Goal: Information Seeking & Learning: Learn about a topic

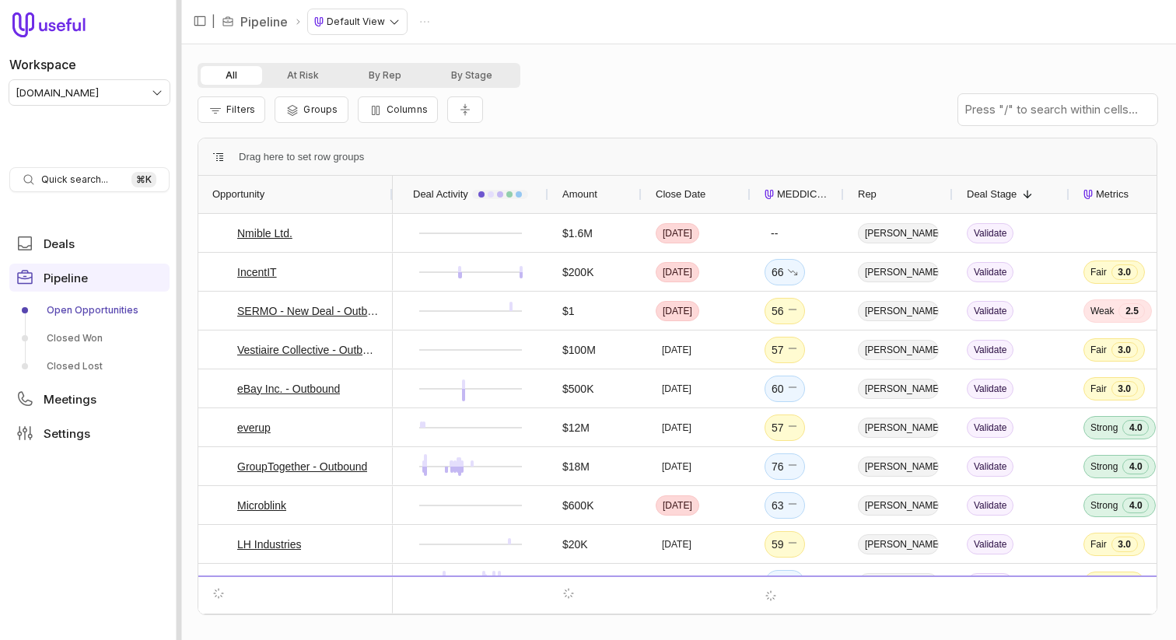
drag, startPoint x: 79, startPoint y: 342, endPoint x: 177, endPoint y: 338, distance: 98.9
click at [79, 342] on link "Closed Won" at bounding box center [89, 338] width 160 height 25
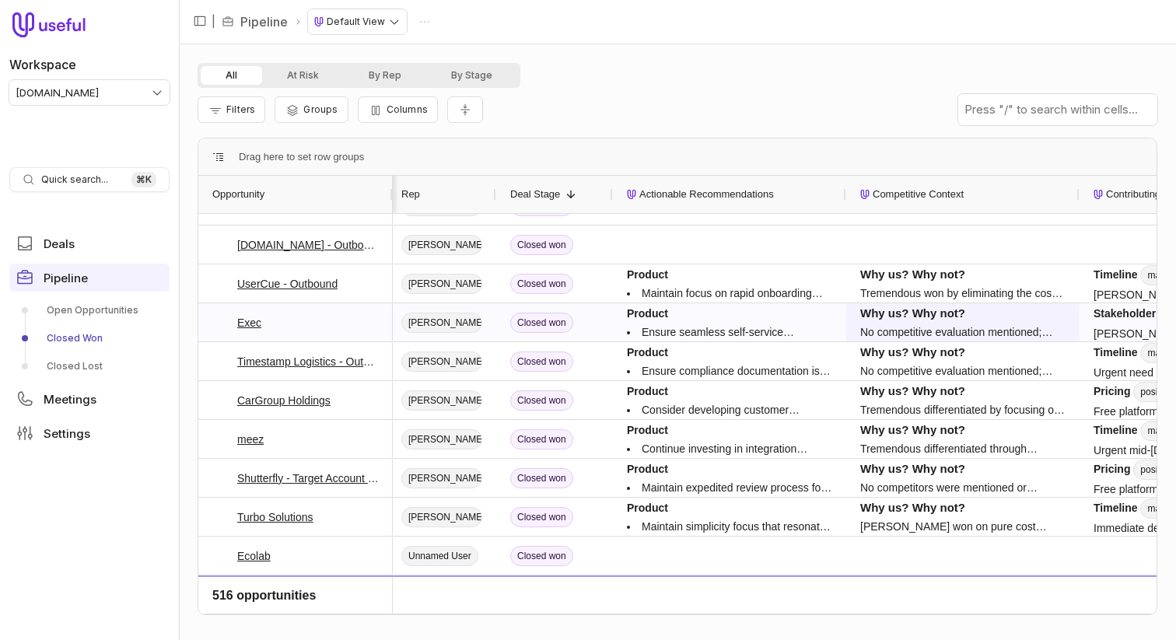
click at [886, 328] on p "No competitive evaluation mentioned; Garett had prior positive experience recei…" at bounding box center [962, 332] width 205 height 19
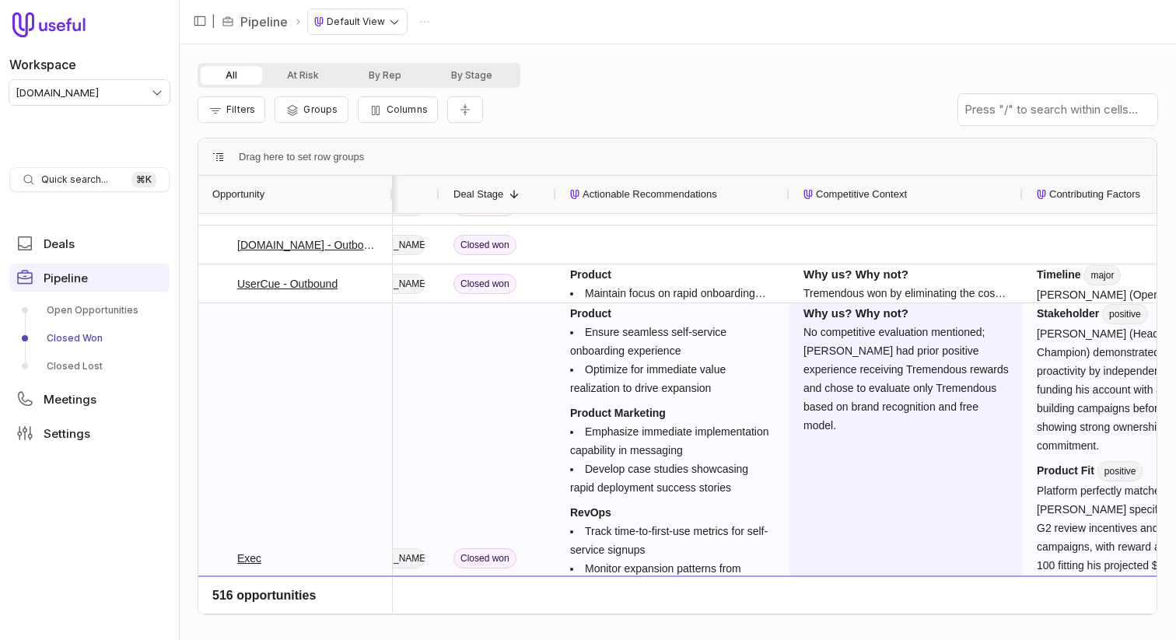
click at [871, 341] on p "No competitive evaluation mentioned; Garett had prior positive experience recei…" at bounding box center [906, 379] width 205 height 112
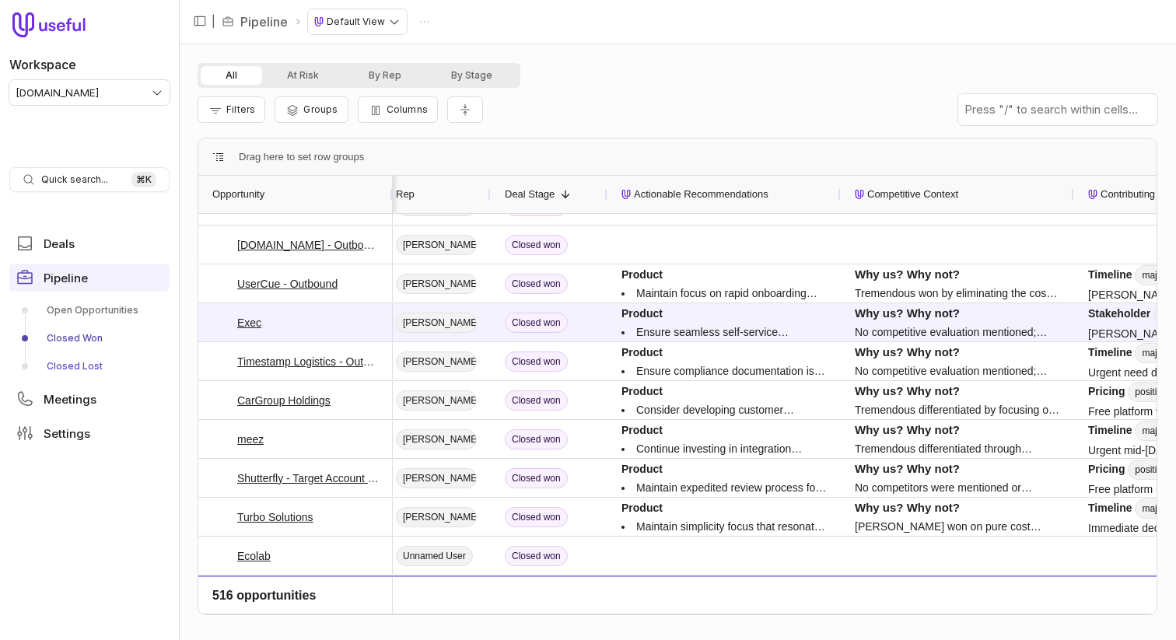
click at [70, 363] on link "Closed Lost" at bounding box center [89, 366] width 160 height 25
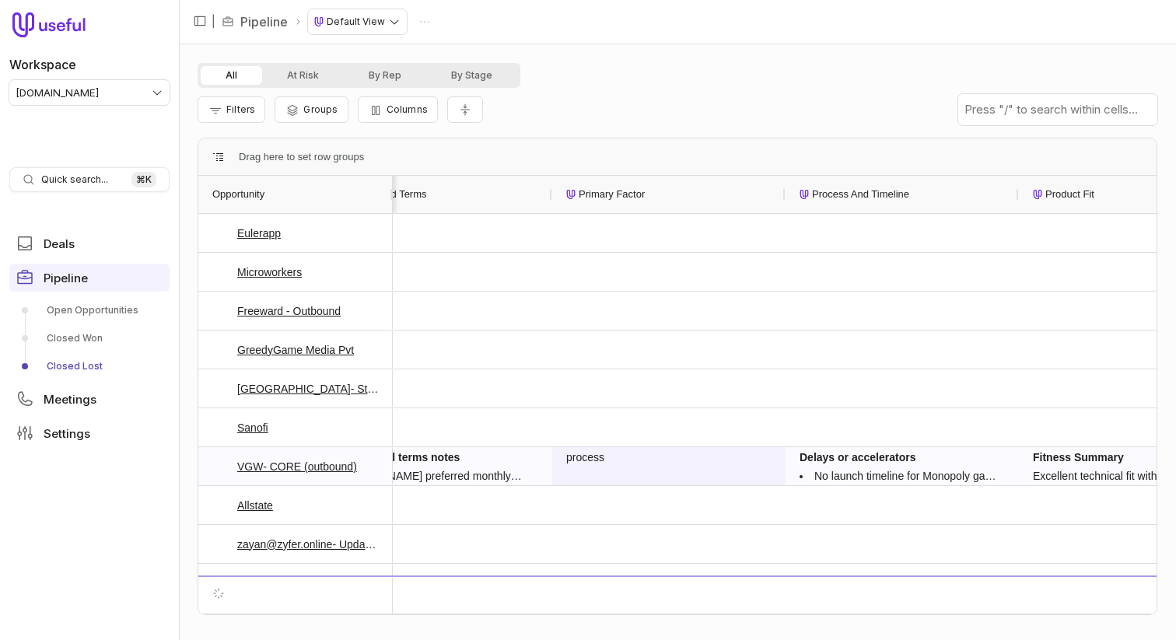
click at [666, 461] on div "process" at bounding box center [668, 466] width 205 height 37
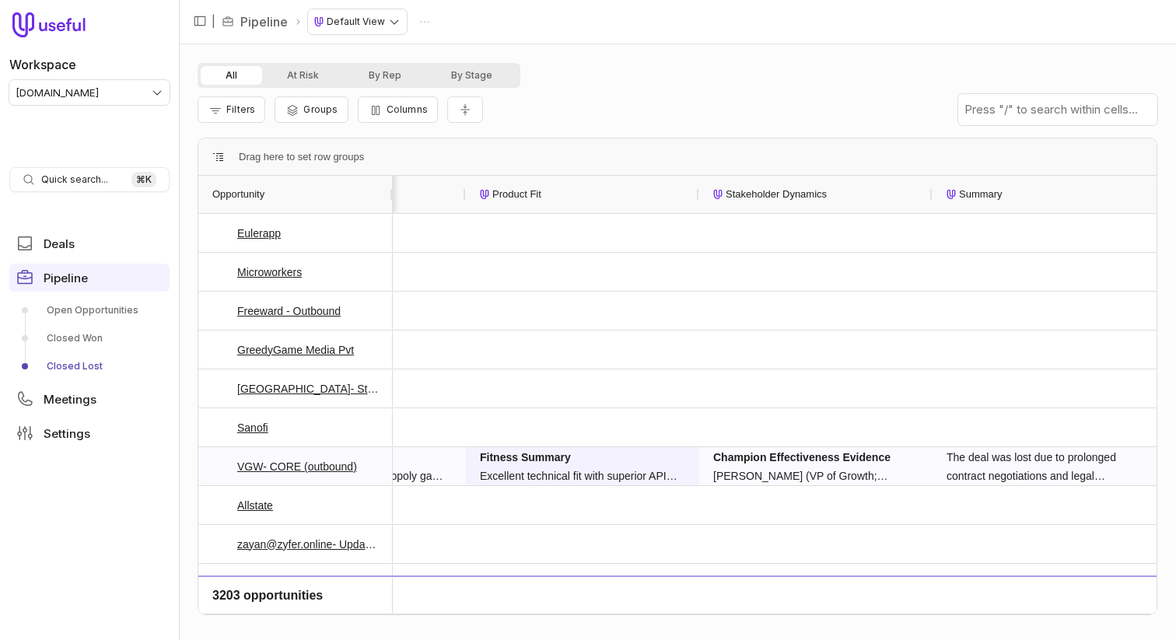
click at [617, 455] on dt "Fitness Summary" at bounding box center [582, 457] width 205 height 19
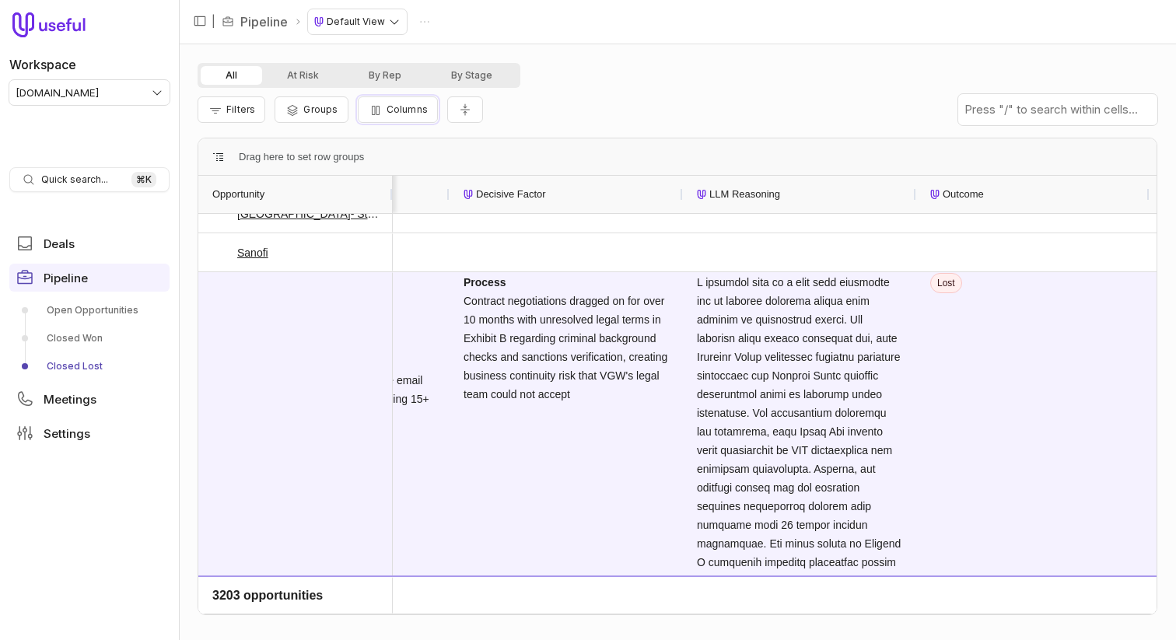
click at [405, 113] on span "Columns" at bounding box center [407, 109] width 41 height 12
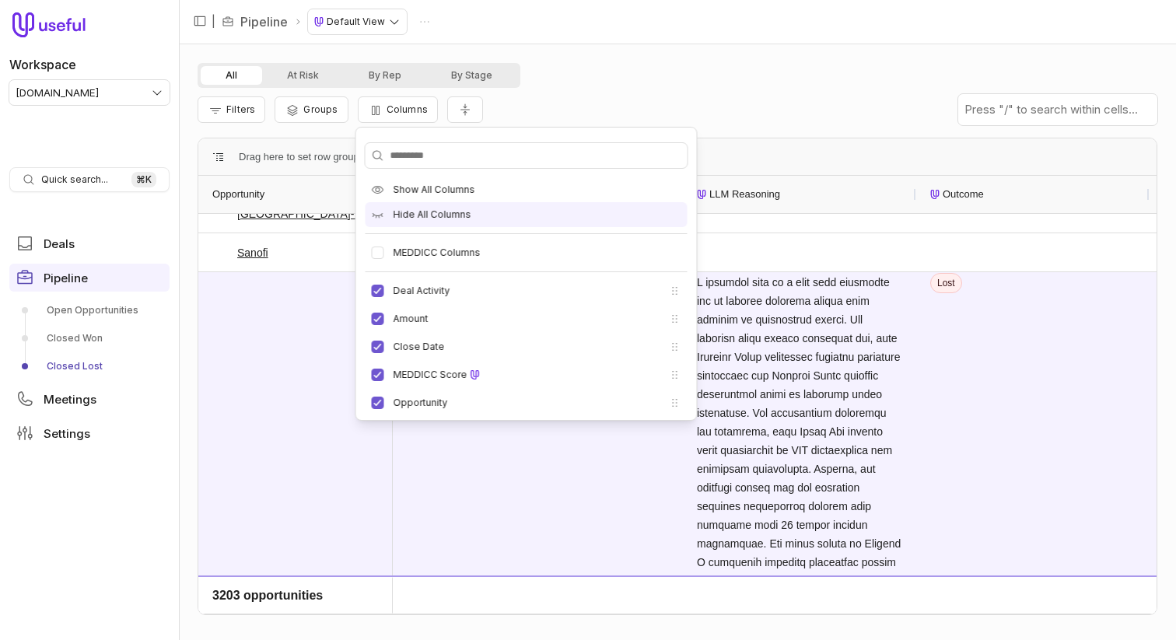
click at [379, 210] on icon at bounding box center [378, 214] width 12 height 12
click at [442, 215] on span "Hide All Columns" at bounding box center [433, 214] width 78 height 12
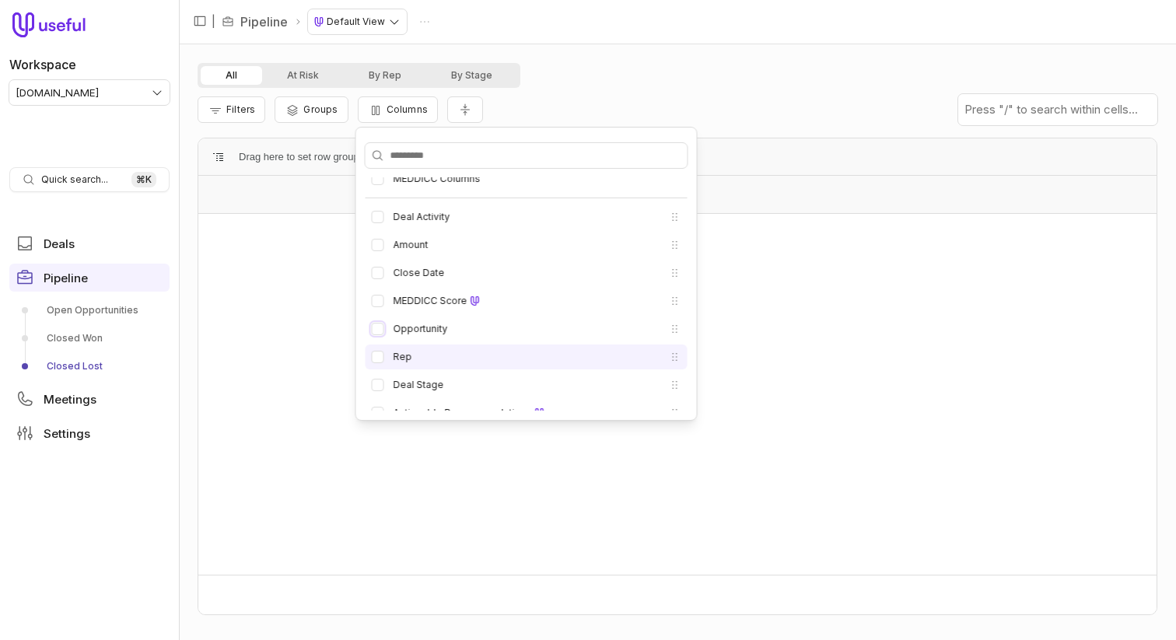
click at [378, 327] on button "Opportunity" at bounding box center [378, 329] width 12 height 12
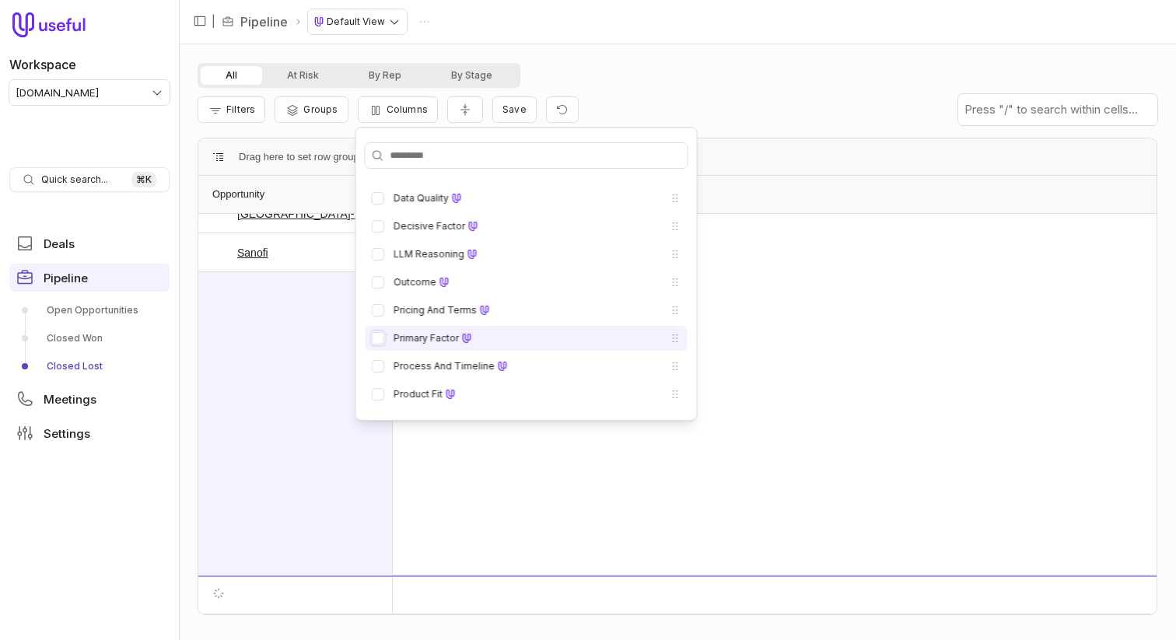
drag, startPoint x: 380, startPoint y: 339, endPoint x: 448, endPoint y: 335, distance: 68.6
click at [380, 338] on button "Primary Factor" at bounding box center [378, 338] width 12 height 12
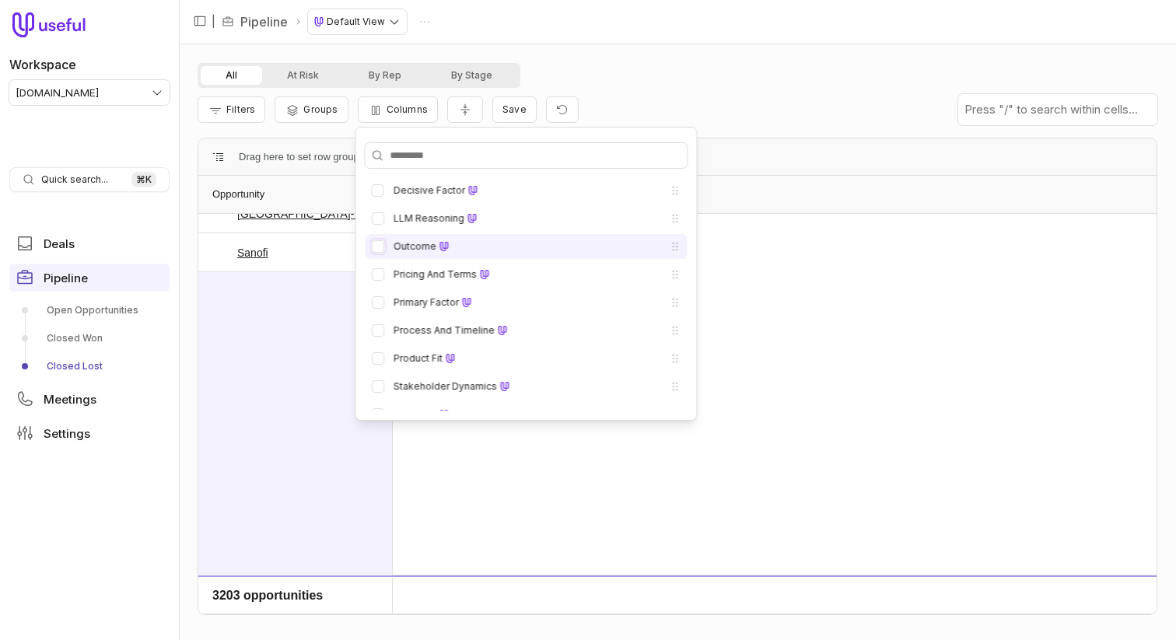
click at [381, 253] on button "Outcome" at bounding box center [378, 246] width 12 height 12
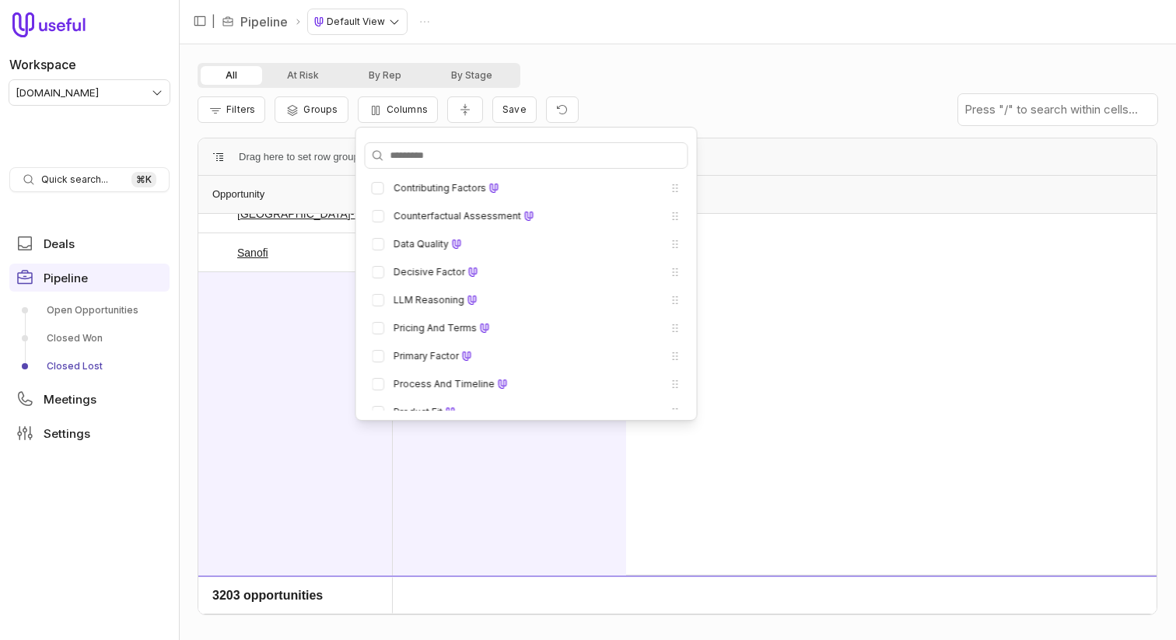
click at [398, 462] on label "Summary" at bounding box center [415, 468] width 43 height 12
click at [384, 462] on button "Summary" at bounding box center [378, 468] width 12 height 12
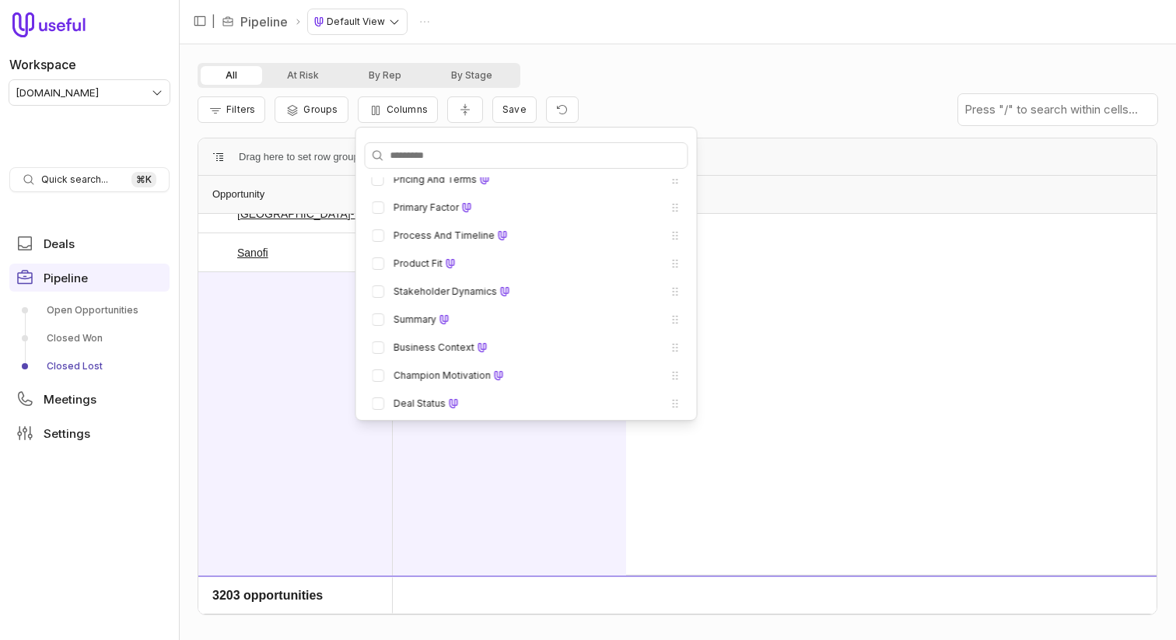
click at [730, 85] on div "All At Risk By Rep By Stage" at bounding box center [678, 75] width 960 height 25
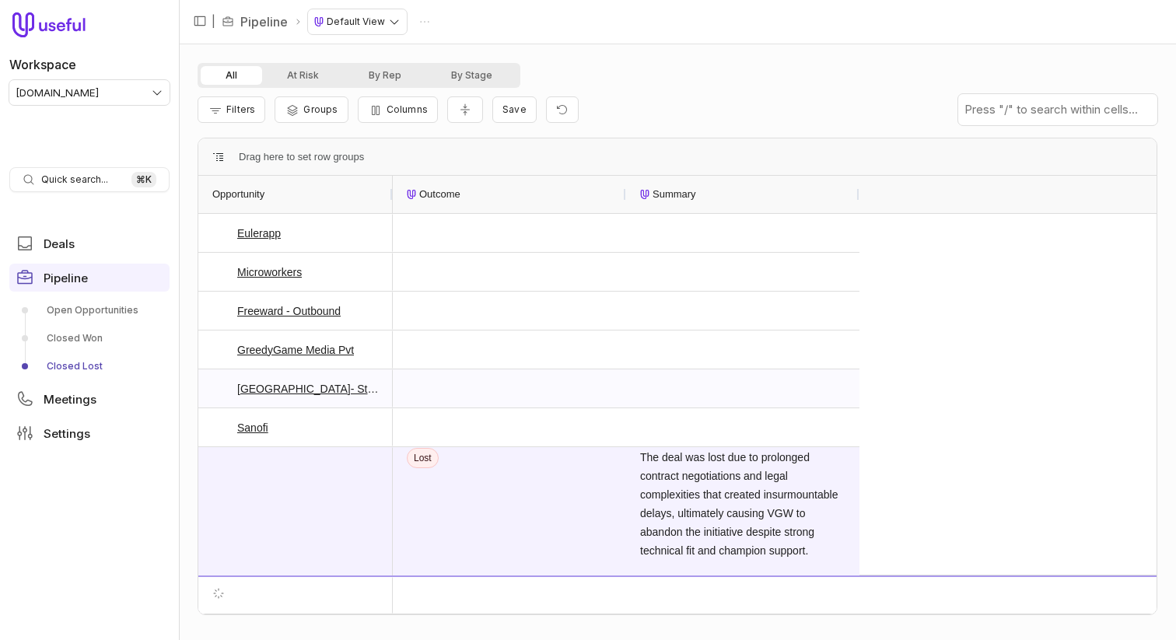
click at [692, 448] on div "The deal was lost due to prolonged contract negotiations and legal complexities…" at bounding box center [742, 504] width 205 height 112
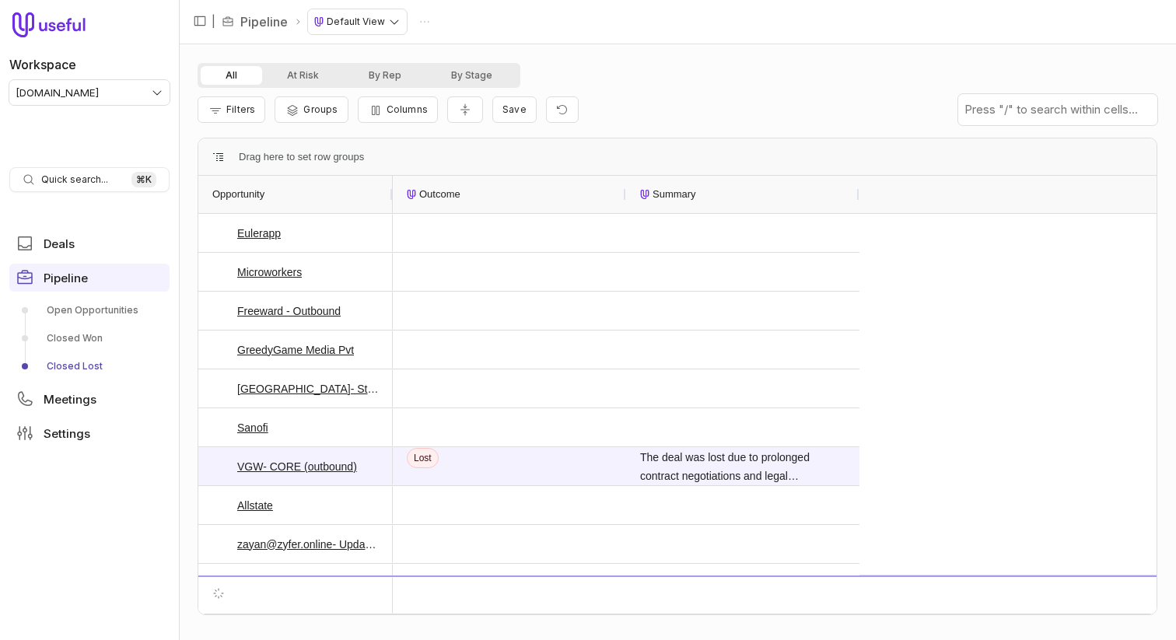
click at [426, 185] on span "Outcome" at bounding box center [439, 194] width 41 height 19
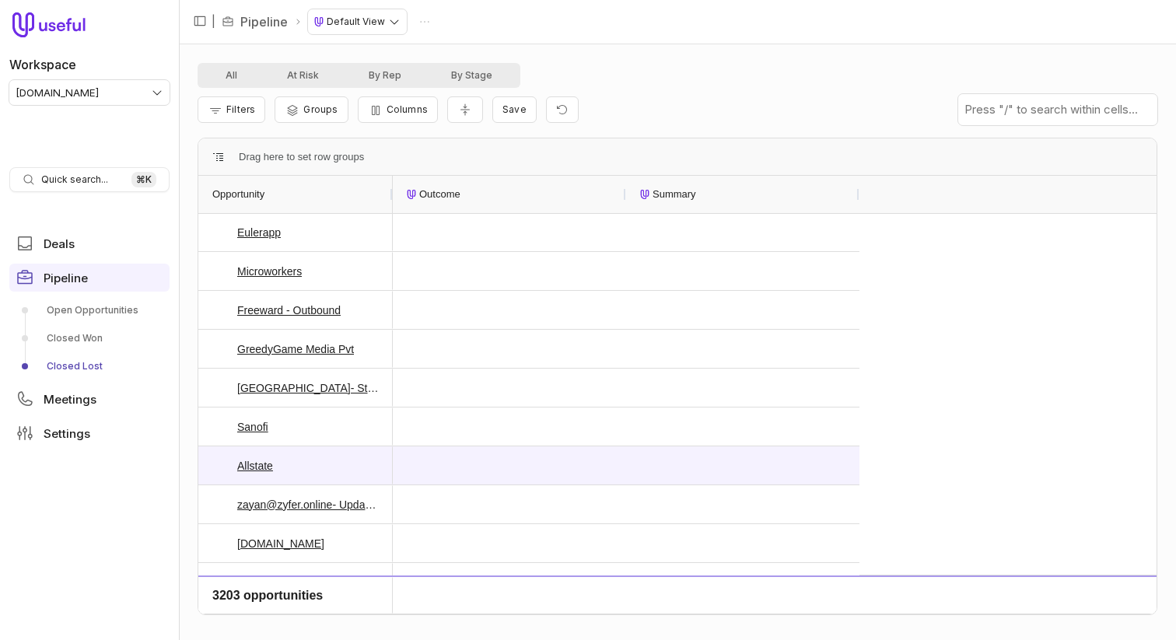
click at [467, 196] on div "Outcome" at bounding box center [509, 194] width 205 height 37
drag, startPoint x: 491, startPoint y: 189, endPoint x: 534, endPoint y: 257, distance: 80.5
click at [491, 189] on div "Outcome" at bounding box center [509, 194] width 205 height 37
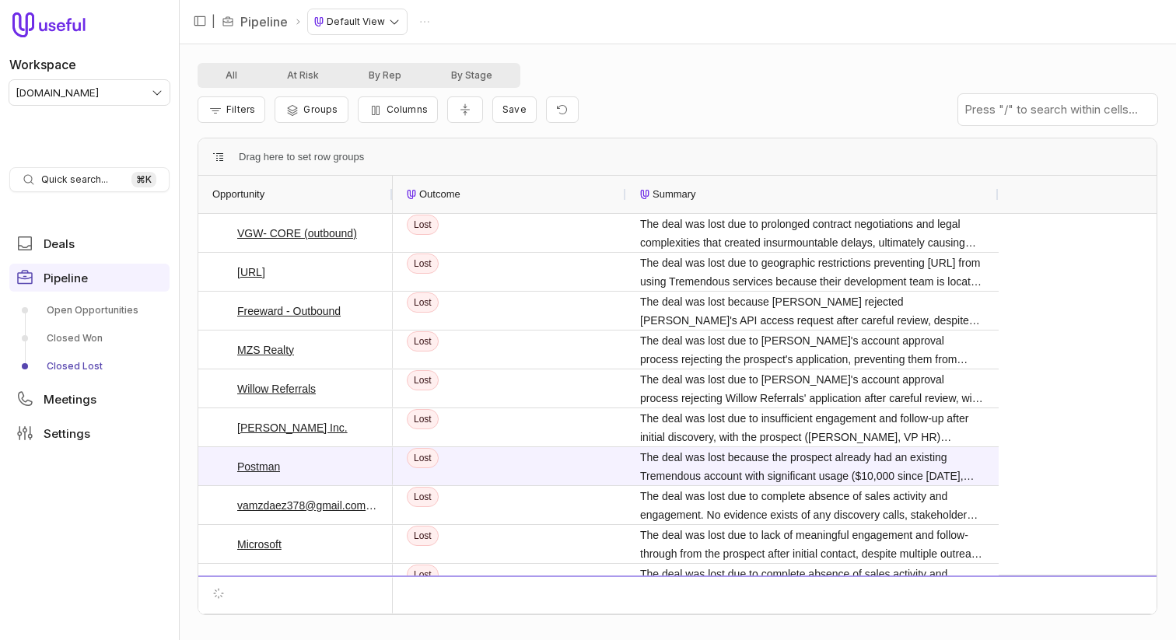
drag, startPoint x: 892, startPoint y: 189, endPoint x: 979, endPoint y: 209, distance: 89.4
click at [995, 188] on div at bounding box center [998, 194] width 6 height 37
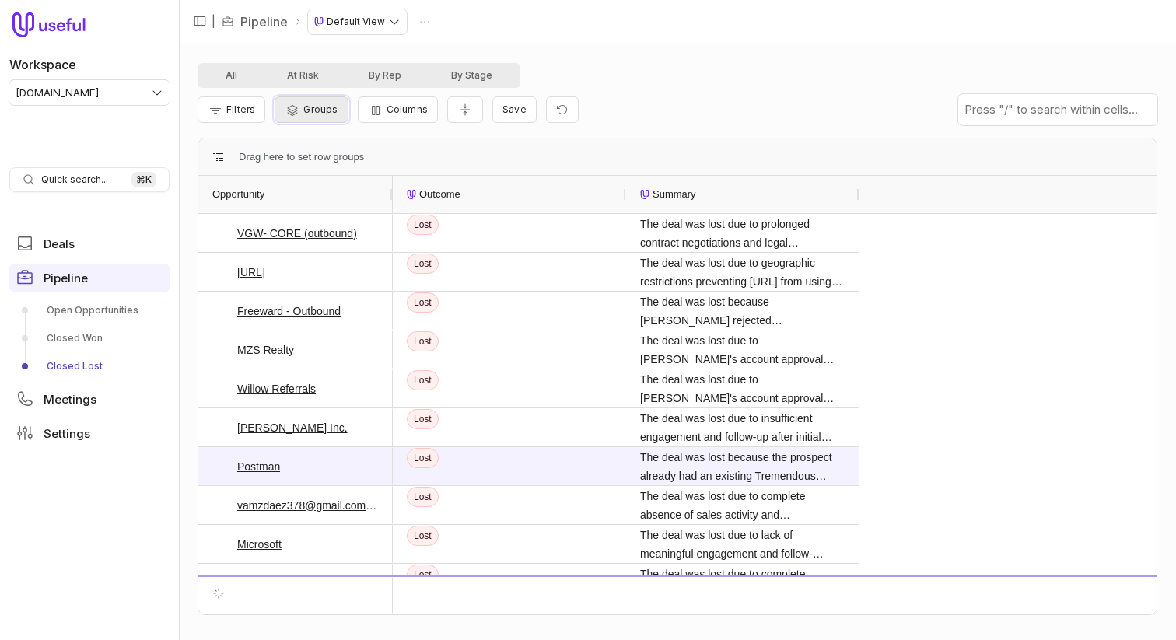
click at [310, 104] on span "Groups" at bounding box center [320, 109] width 34 height 12
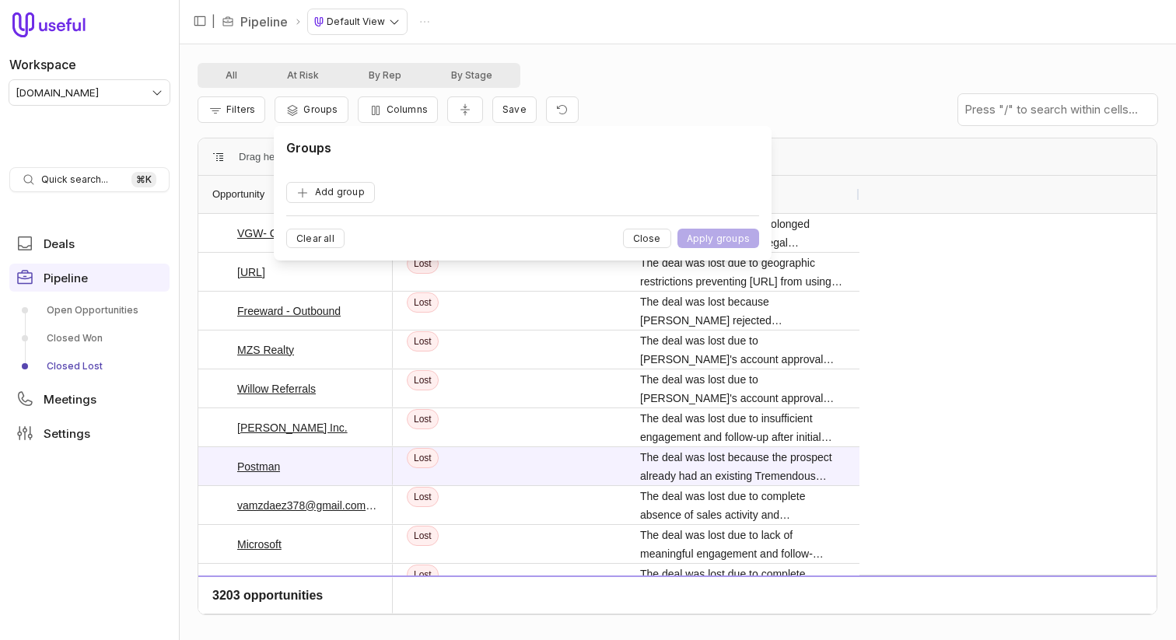
click at [342, 182] on button "Add group" at bounding box center [330, 192] width 89 height 21
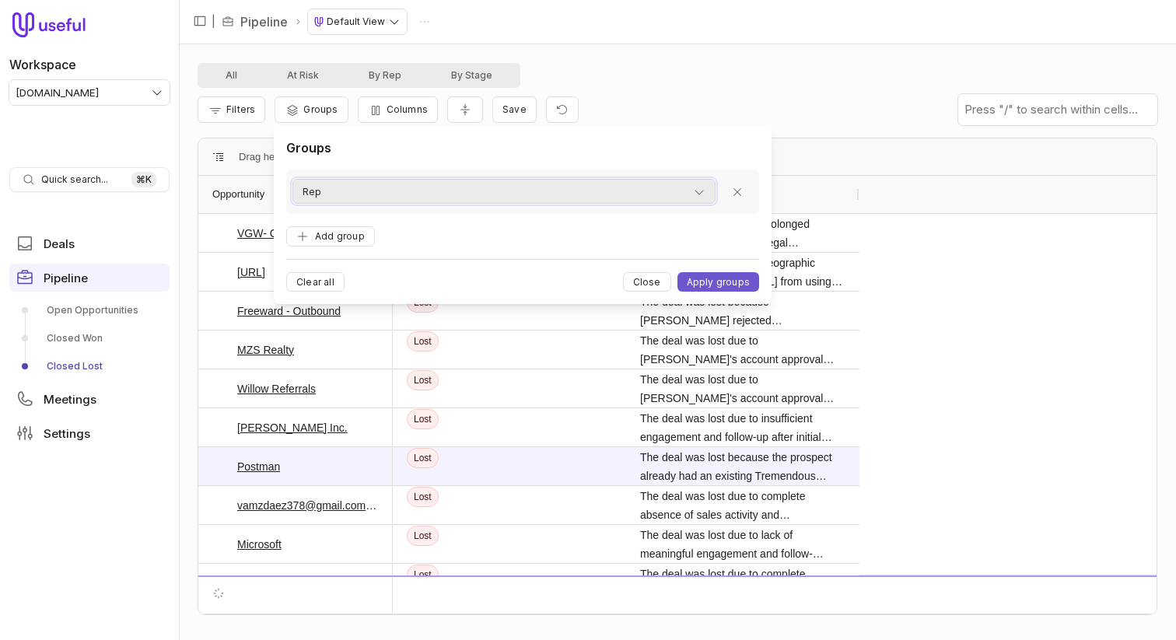
click at [356, 201] on div "Rep" at bounding box center [504, 192] width 403 height 19
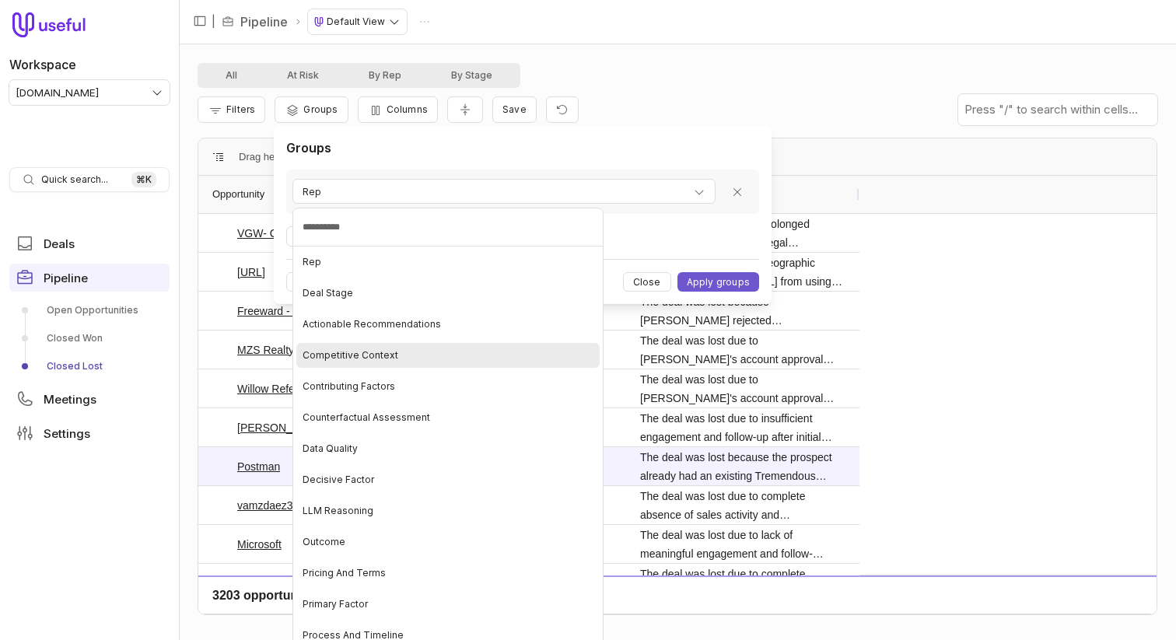
drag, startPoint x: 360, startPoint y: 324, endPoint x: 393, endPoint y: 227, distance: 101.8
click at [394, 228] on div "**********" at bounding box center [448, 452] width 311 height 488
click at [393, 227] on input "**********" at bounding box center [448, 227] width 311 height 39
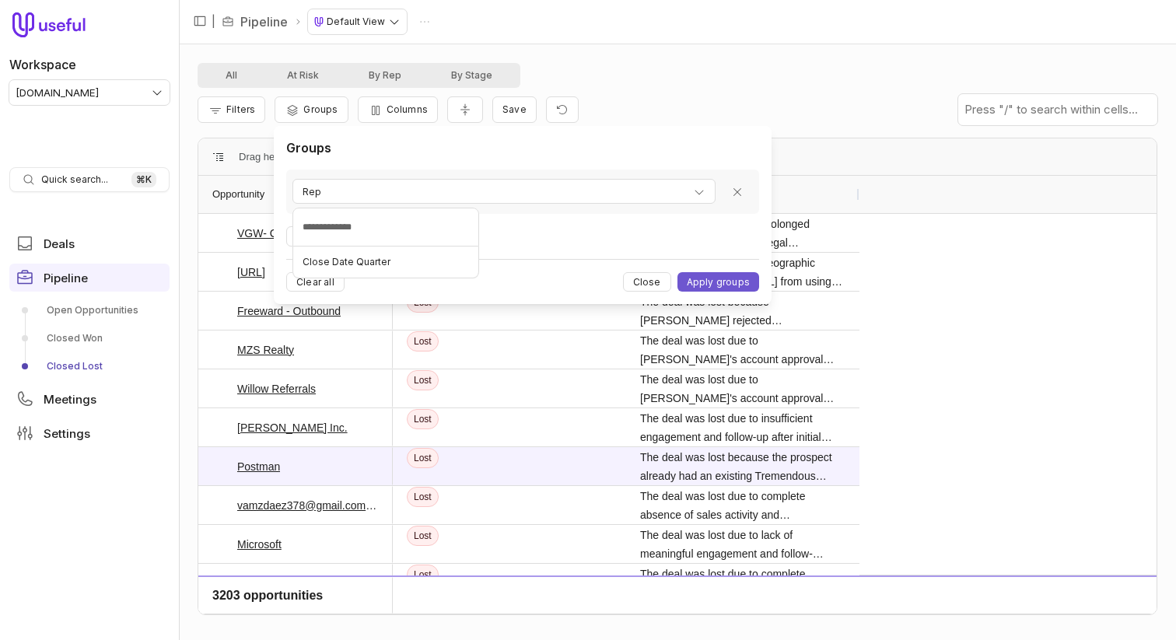
type input "**********"
click at [387, 199] on div "Rep" at bounding box center [504, 192] width 403 height 19
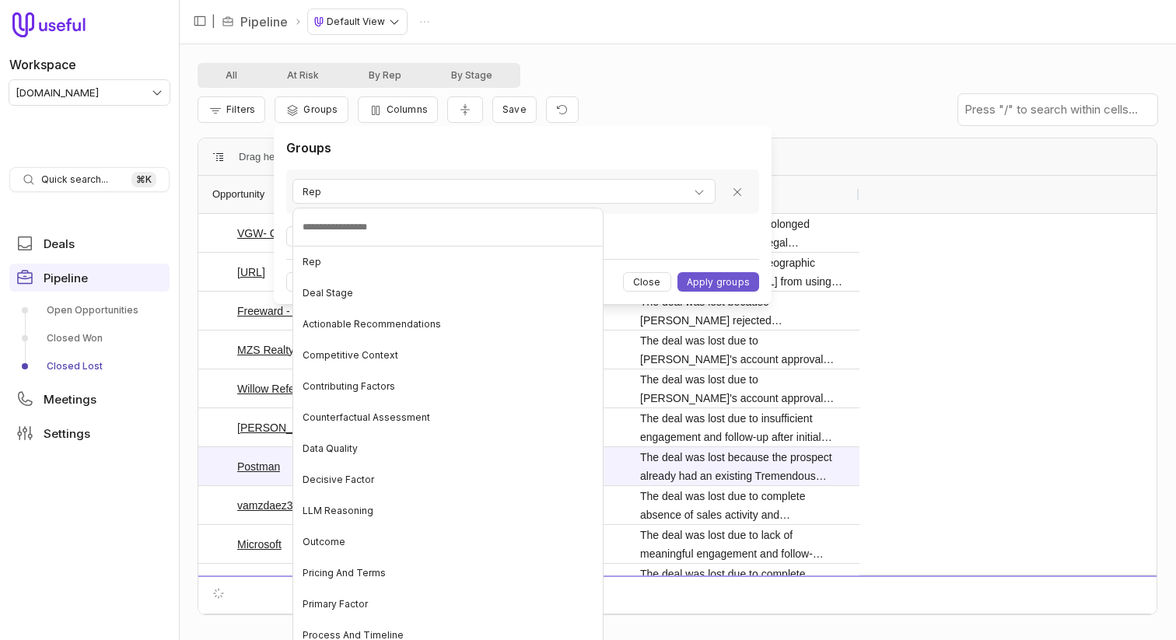
click at [426, 232] on input at bounding box center [448, 227] width 311 height 39
type input "**********"
click at [738, 283] on html "Workspace tremendous.com Quick search... ⌘ K Deals Pipeline Open Opportunities …" at bounding box center [588, 320] width 1176 height 640
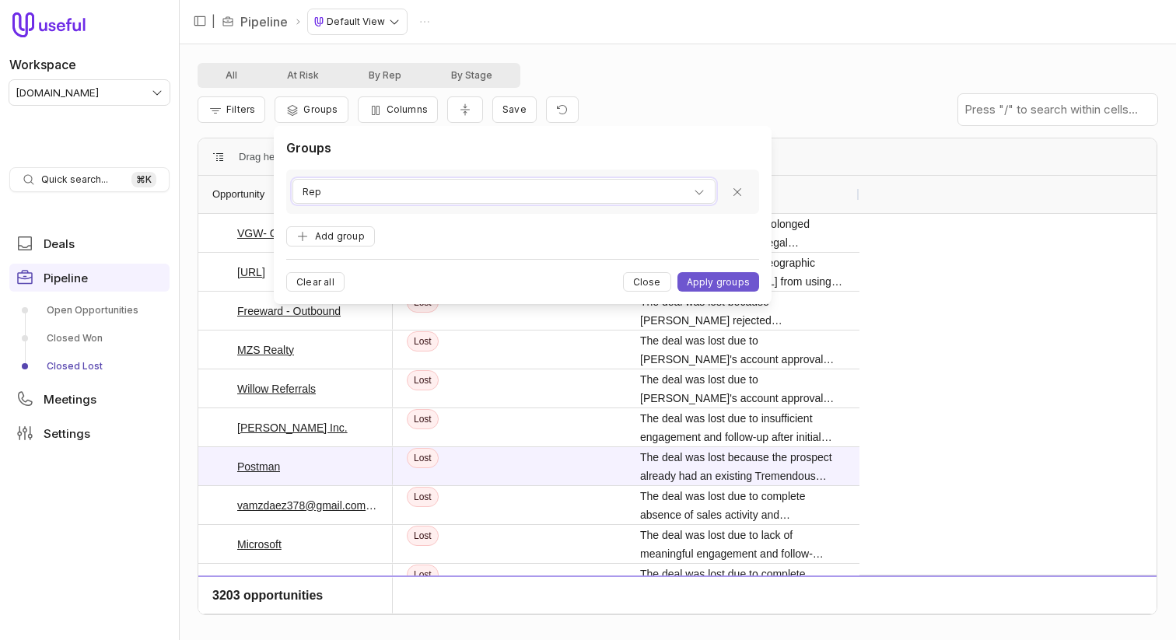
click at [455, 195] on div "Rep" at bounding box center [504, 192] width 403 height 19
type input "**********"
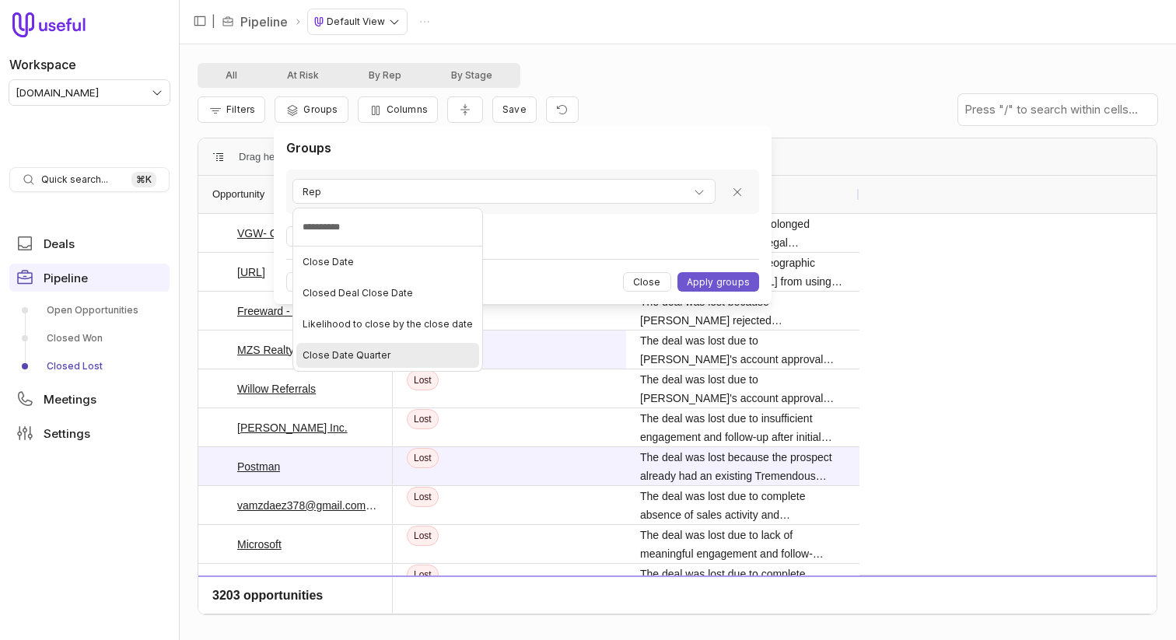
click at [454, 361] on div "Close Date Quarter" at bounding box center [387, 355] width 183 height 25
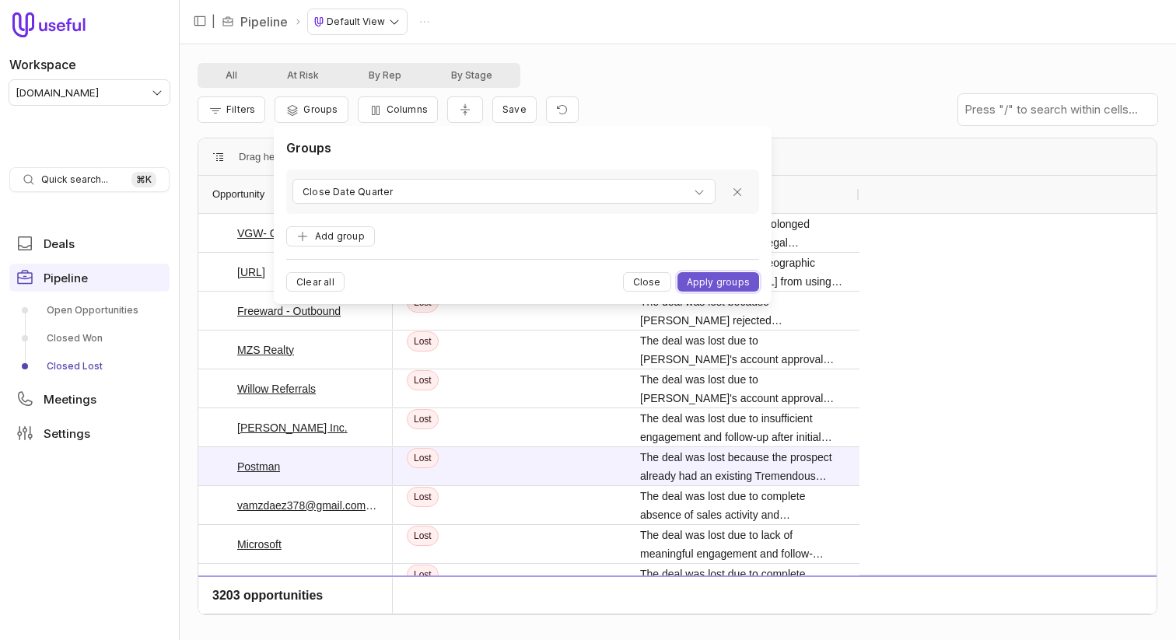
click at [737, 276] on button "Apply groups" at bounding box center [719, 281] width 82 height 19
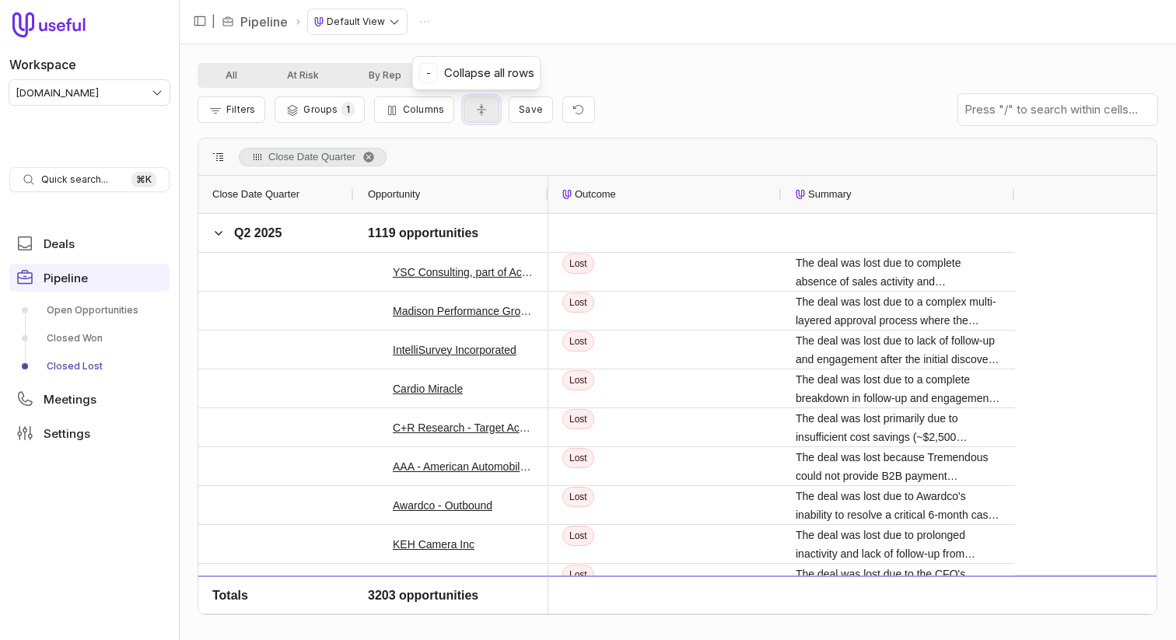
click at [482, 113] on icon "Collapse all rows" at bounding box center [482, 109] width 16 height 12
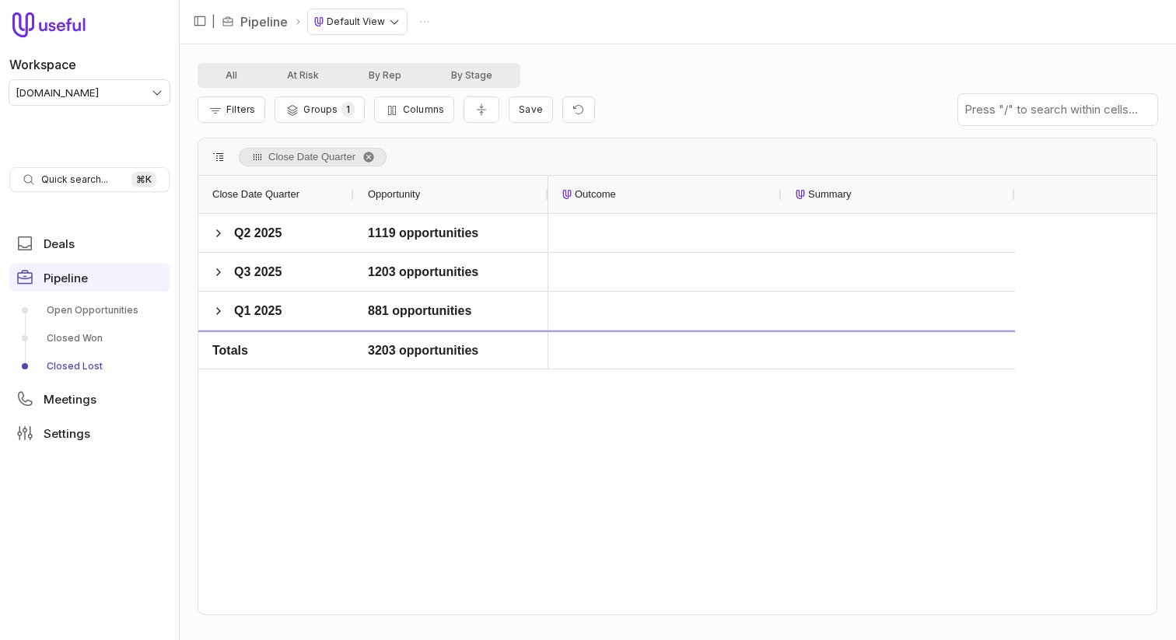
click at [309, 205] on div "Close Date Quarter" at bounding box center [276, 195] width 128 height 30
click at [308, 205] on div "Close Date Quarter 1" at bounding box center [276, 195] width 128 height 30
click at [277, 195] on span "Close Date Quarter" at bounding box center [255, 194] width 87 height 19
click at [264, 203] on span "Close Date Quarter" at bounding box center [255, 194] width 87 height 19
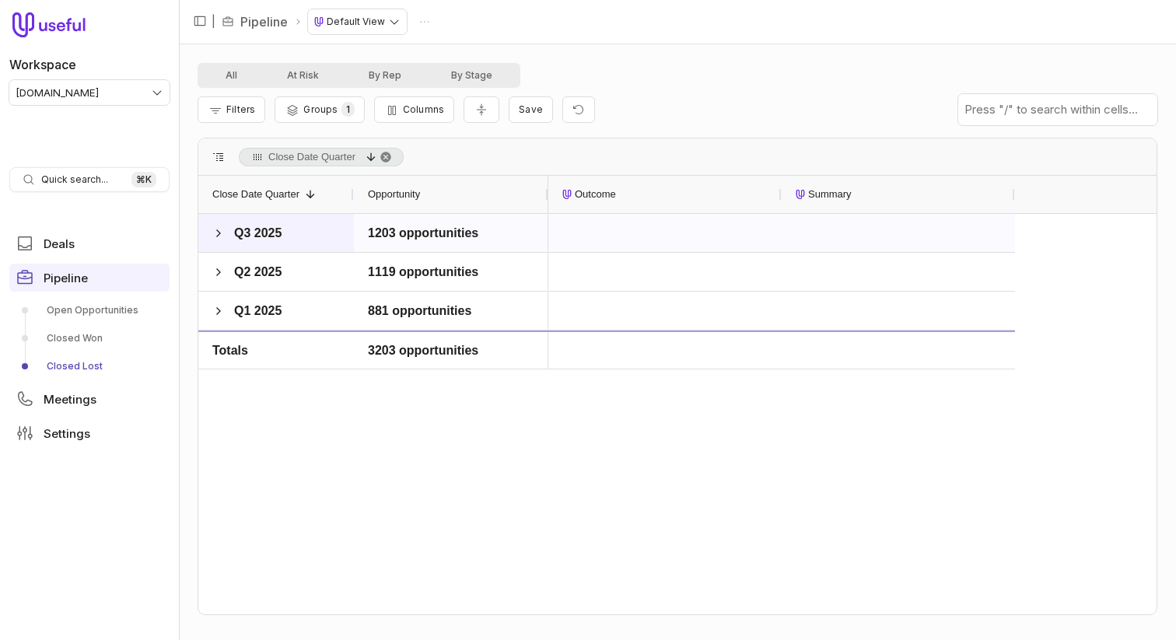
click at [214, 233] on span at bounding box center [218, 233] width 12 height 12
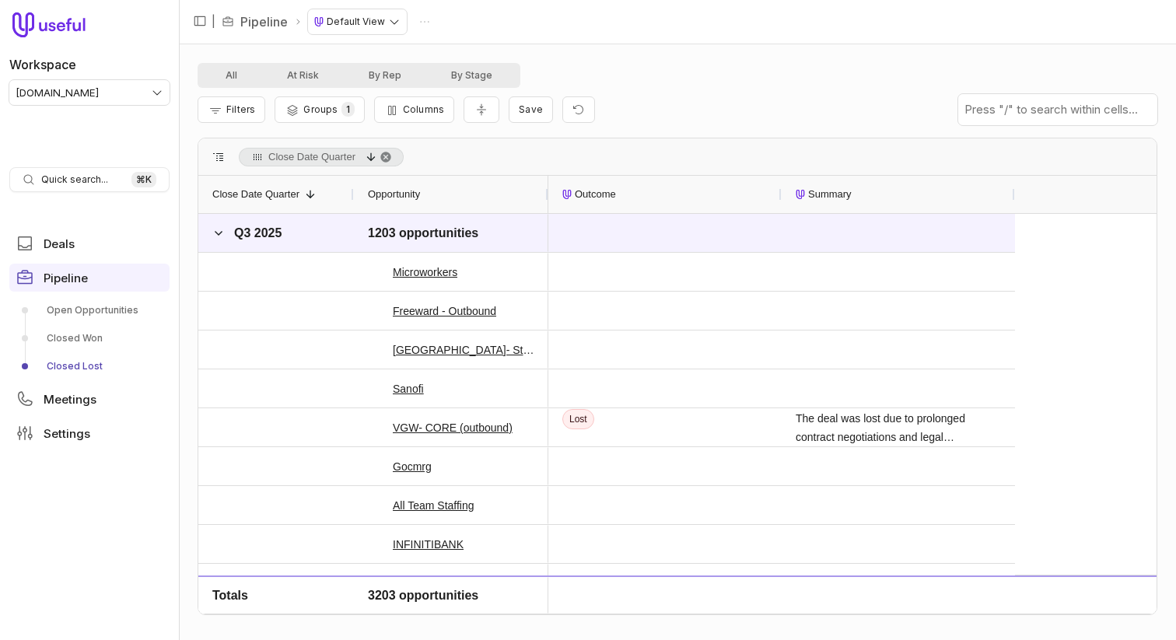
click at [645, 191] on div "Outcome" at bounding box center [664, 194] width 205 height 37
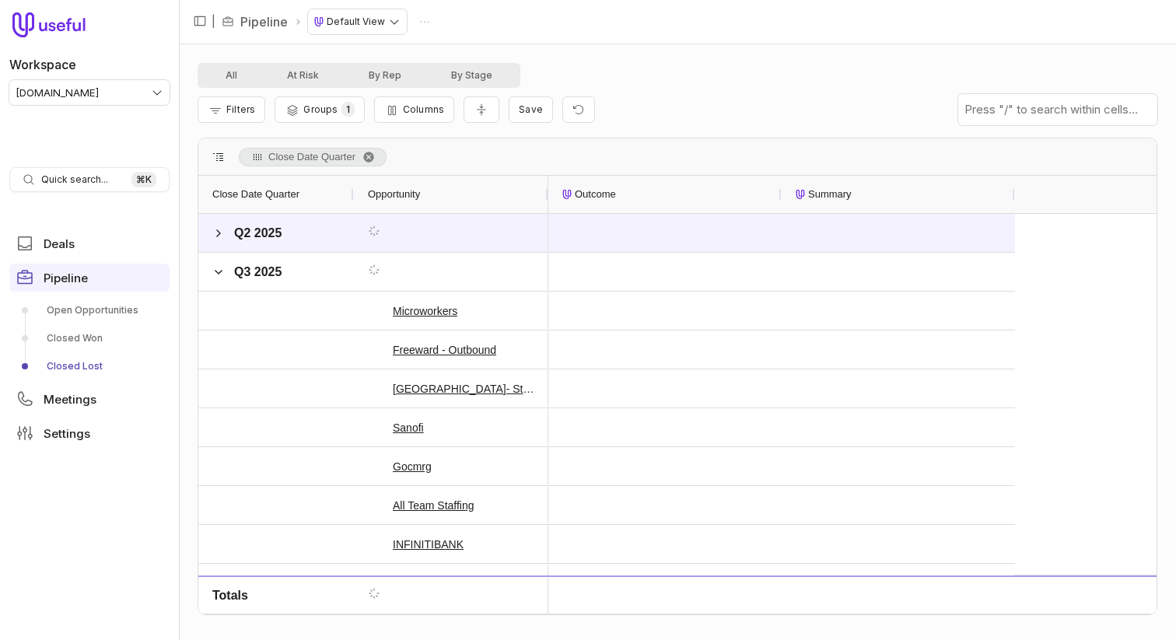
click at [637, 204] on div "Outcome" at bounding box center [664, 194] width 205 height 37
drag, startPoint x: 622, startPoint y: 201, endPoint x: 729, endPoint y: 242, distance: 115.0
click at [622, 201] on div "Outcome" at bounding box center [664, 194] width 205 height 37
click at [221, 272] on span at bounding box center [218, 272] width 12 height 12
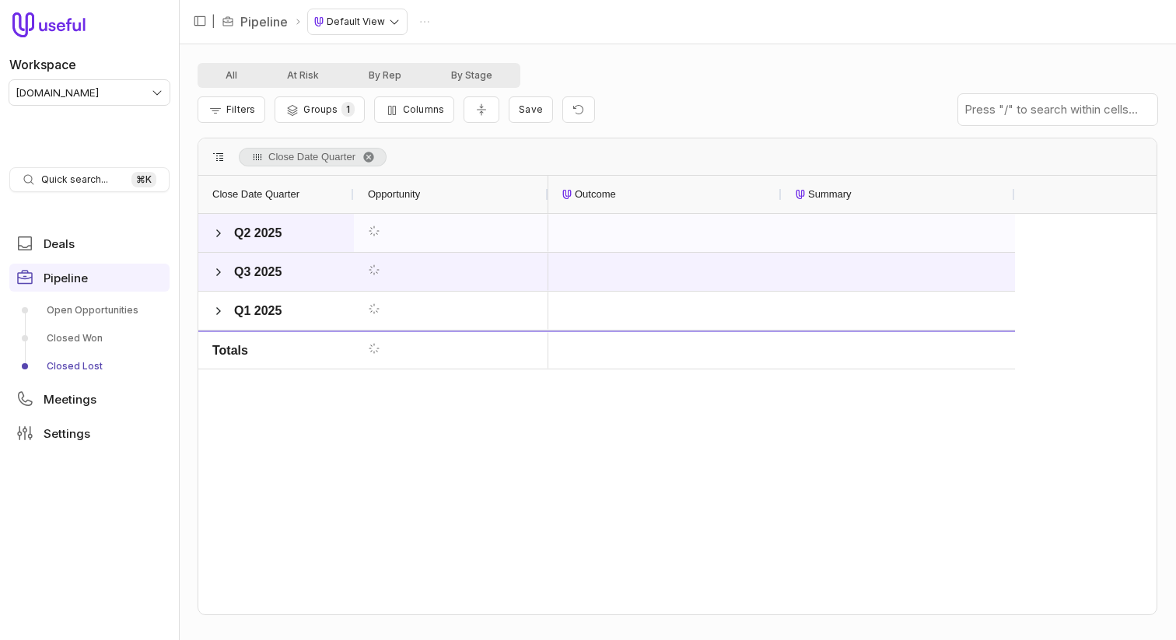
click at [217, 233] on span at bounding box center [218, 233] width 12 height 12
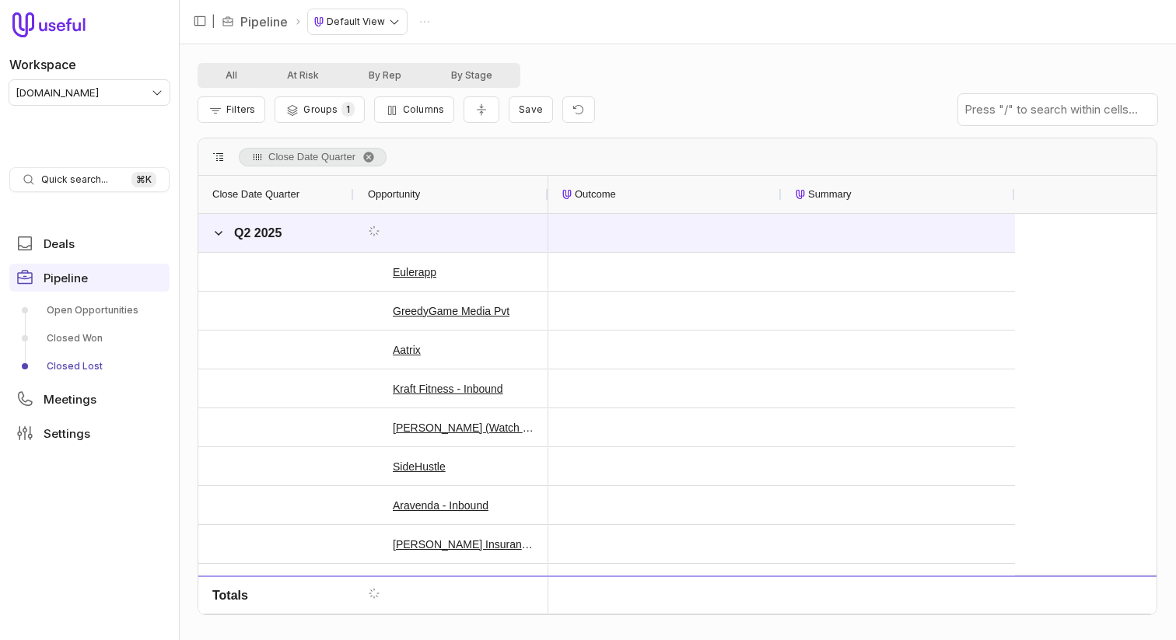
click at [611, 197] on span "Outcome" at bounding box center [595, 194] width 41 height 19
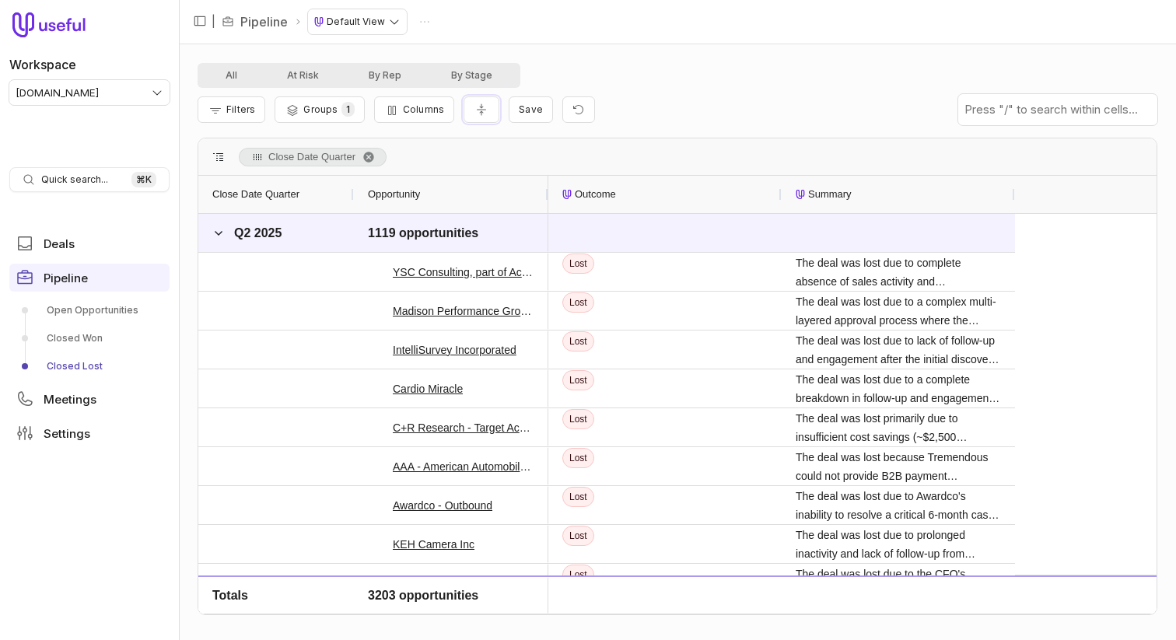
click at [475, 109] on icon "Collapse all rows" at bounding box center [482, 109] width 16 height 12
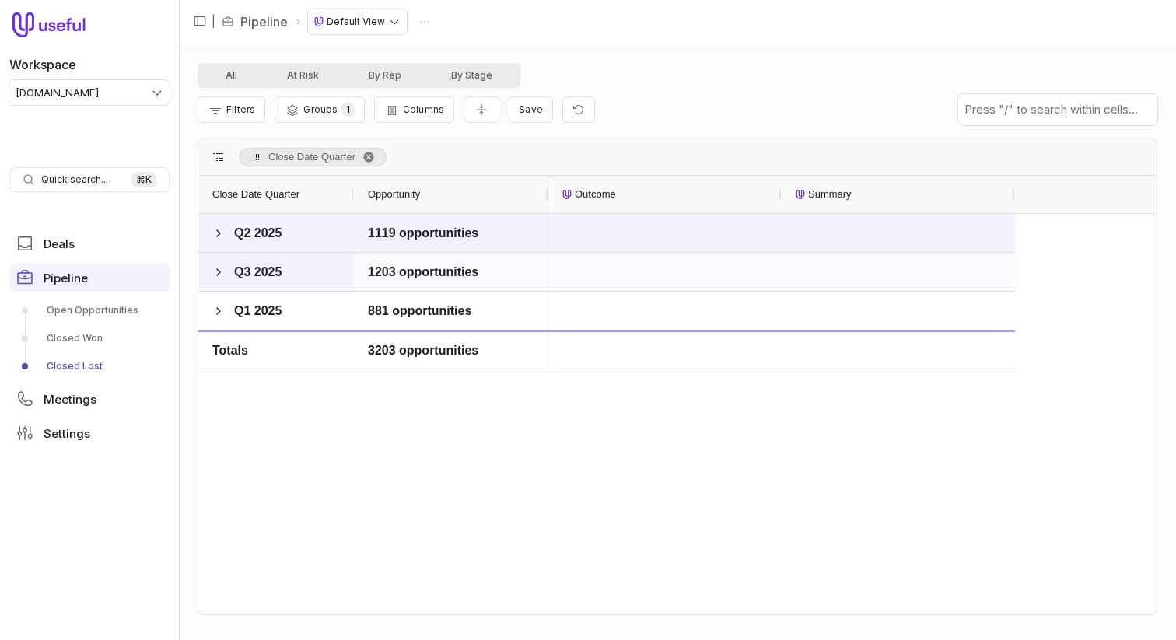
click at [227, 268] on span "Q3 2025" at bounding box center [247, 272] width 71 height 31
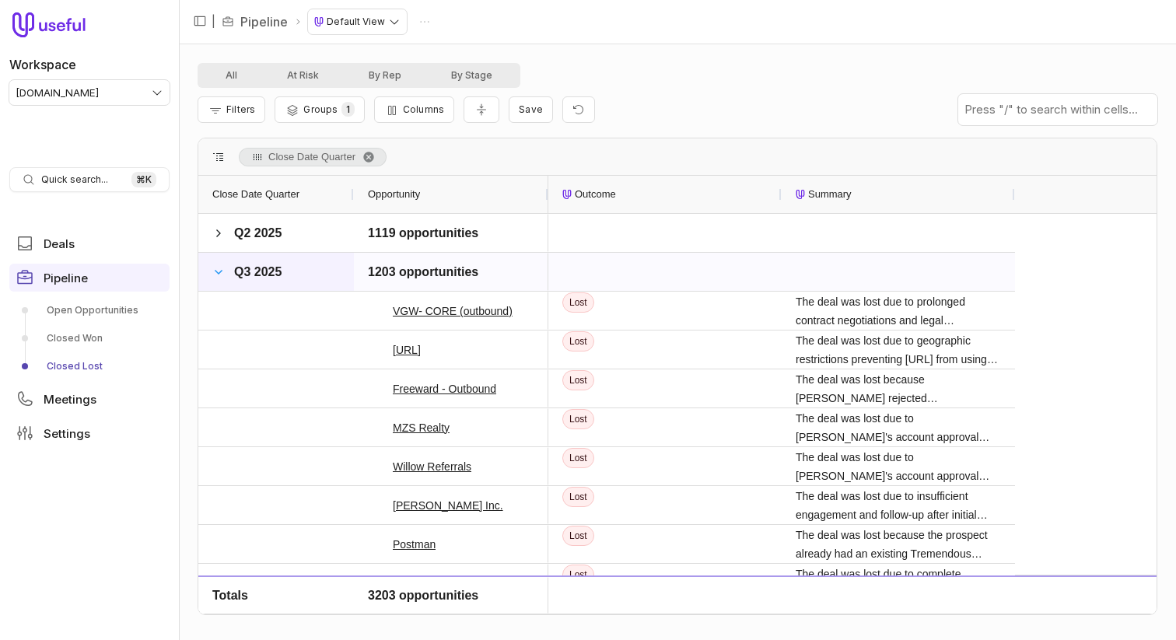
click at [221, 266] on span at bounding box center [218, 272] width 12 height 12
click at [224, 237] on span at bounding box center [218, 233] width 12 height 12
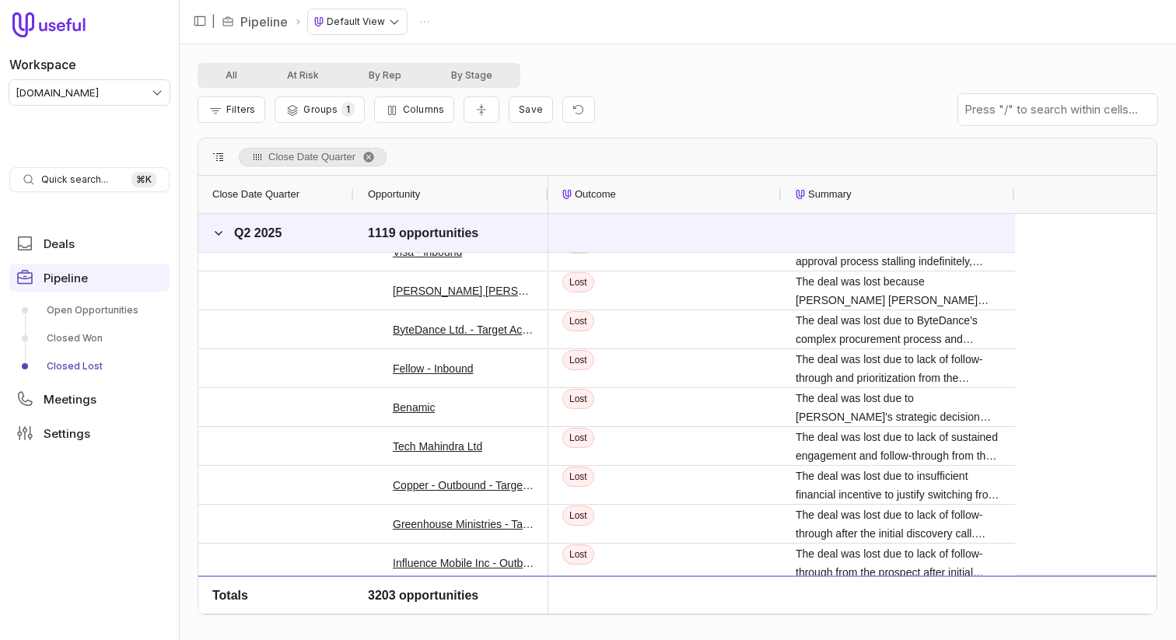
scroll to position [820, 0]
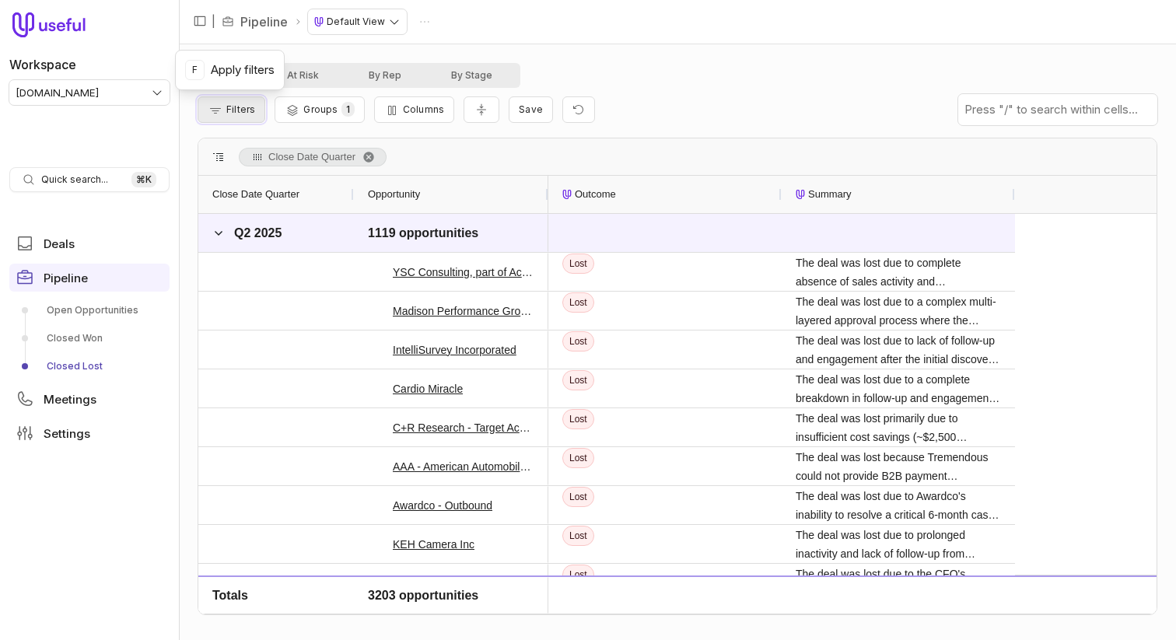
click at [224, 112] on button "Filters" at bounding box center [232, 109] width 68 height 26
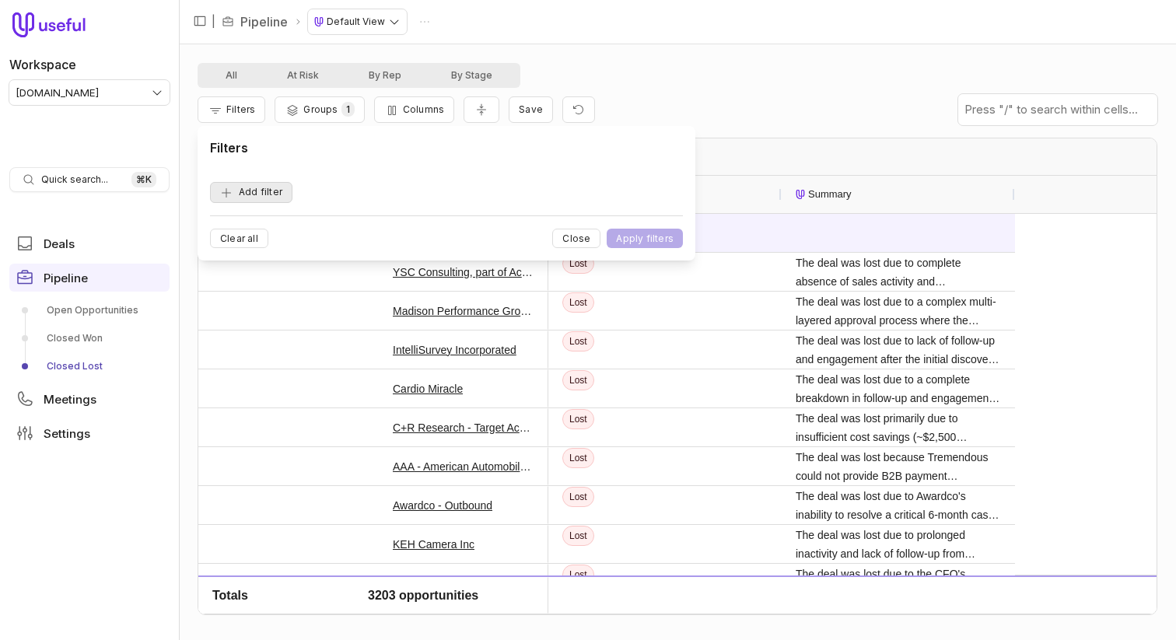
click at [281, 201] on button "Add filter" at bounding box center [251, 192] width 82 height 21
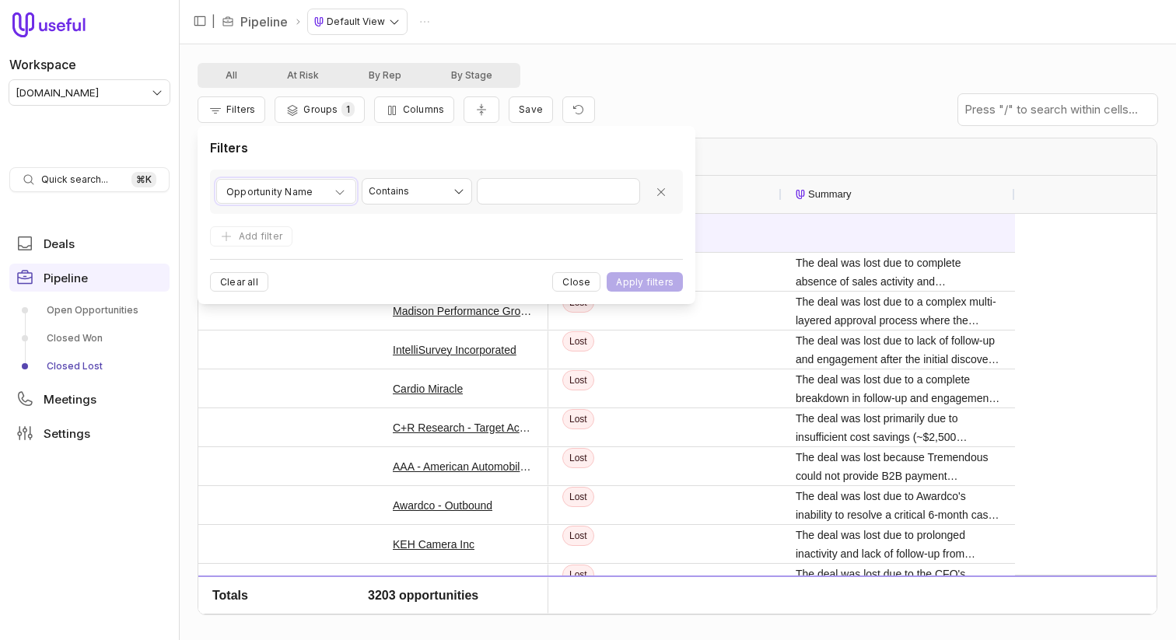
click at [290, 198] on span "Opportunity Name" at bounding box center [269, 192] width 86 height 19
type input "*******"
click at [347, 266] on div "Outcome_Summary_Useful" at bounding box center [309, 262] width 179 height 25
drag, startPoint x: 506, startPoint y: 188, endPoint x: 494, endPoint y: 190, distance: 12.5
click at [506, 188] on input "Value" at bounding box center [559, 191] width 162 height 25
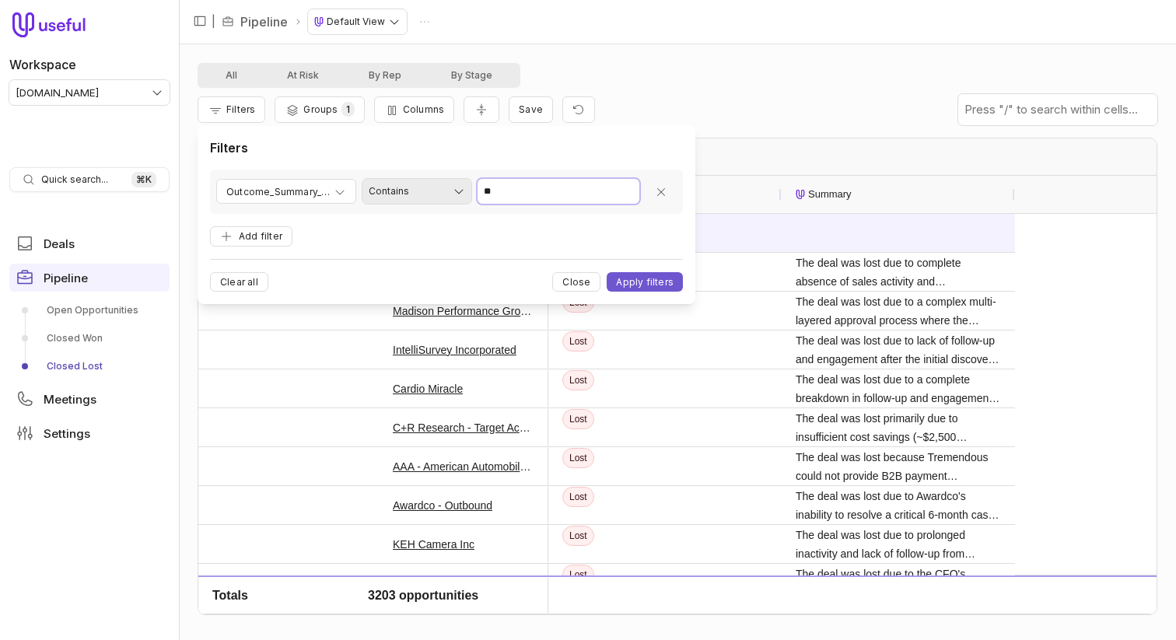
type input "**"
click at [607, 272] on button "Apply filters" at bounding box center [645, 281] width 76 height 19
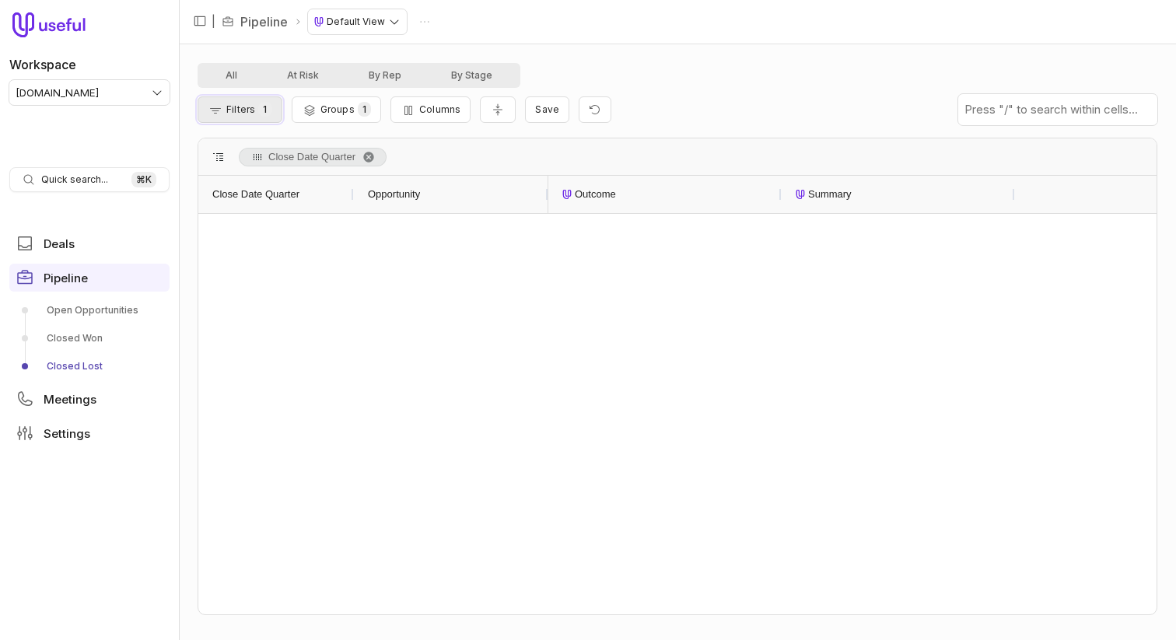
click at [240, 111] on span "Filters" at bounding box center [240, 109] width 29 height 12
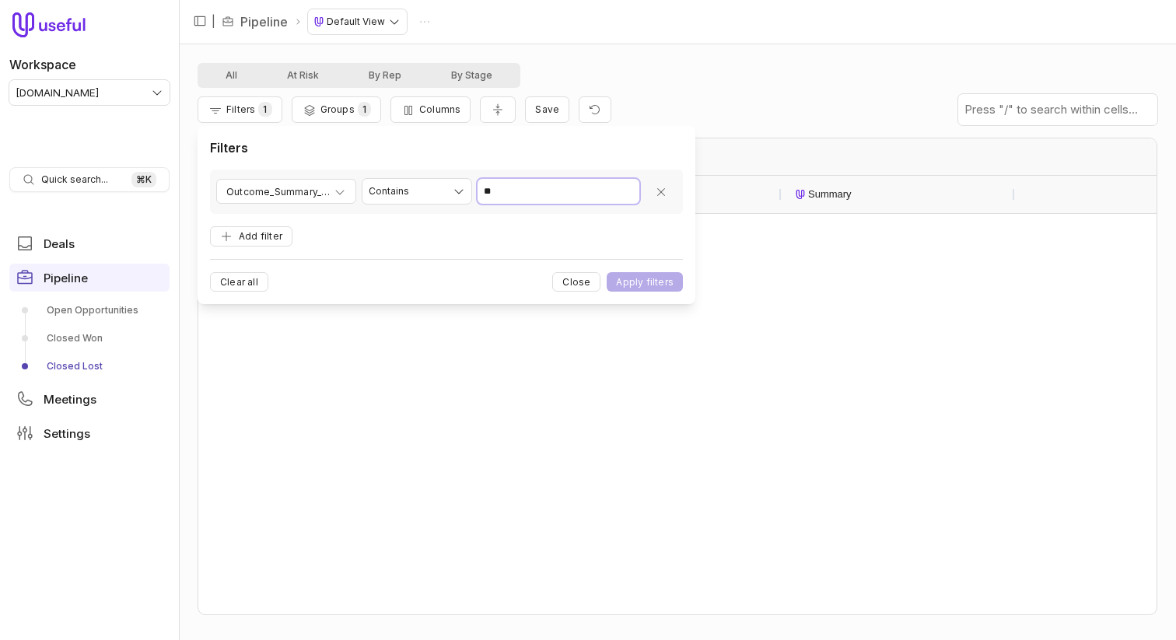
click at [527, 185] on input "**" at bounding box center [559, 191] width 162 height 25
type input "*"
click at [607, 272] on button "Apply filters" at bounding box center [645, 281] width 76 height 19
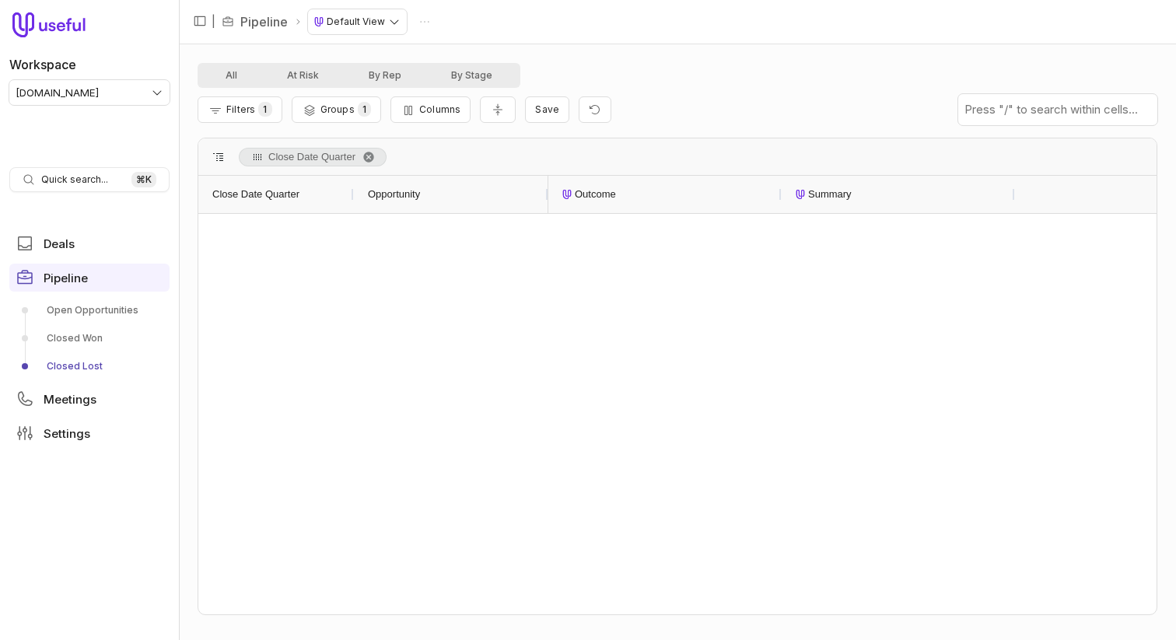
click at [205, 123] on div "Filters 1 Groups 1 Columns Save" at bounding box center [678, 110] width 960 height 44
drag, startPoint x: 246, startPoint y: 114, endPoint x: 261, endPoint y: 117, distance: 15.7
click at [246, 114] on span "Filters" at bounding box center [240, 109] width 29 height 12
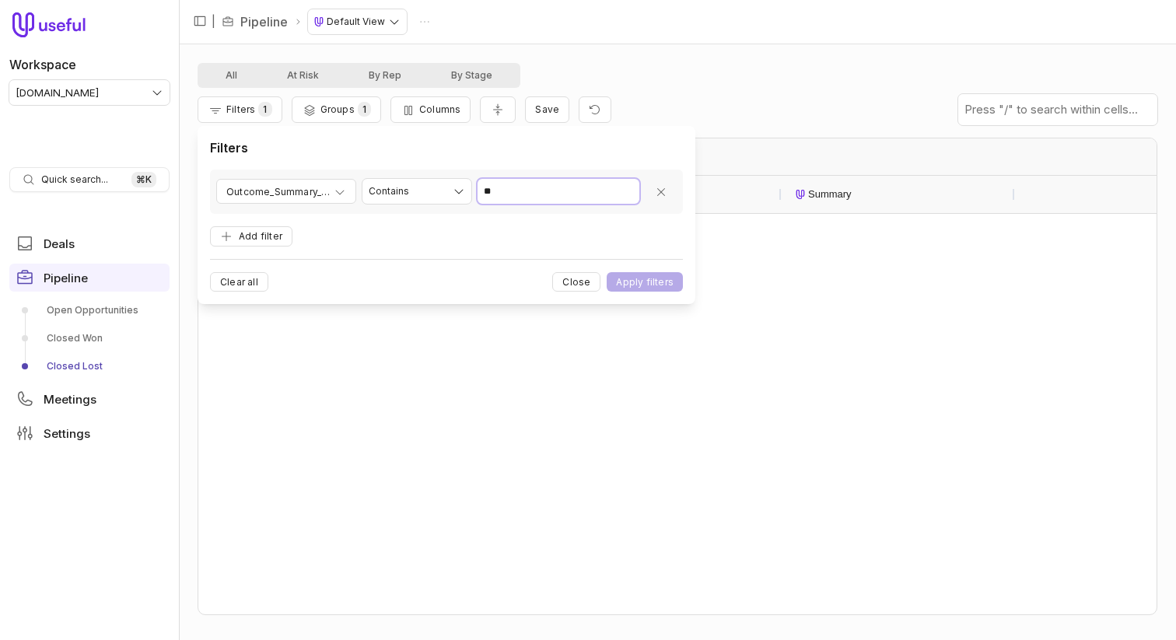
click at [532, 193] on input "*" at bounding box center [559, 191] width 162 height 25
click at [607, 272] on button "Apply filters" at bounding box center [645, 281] width 76 height 19
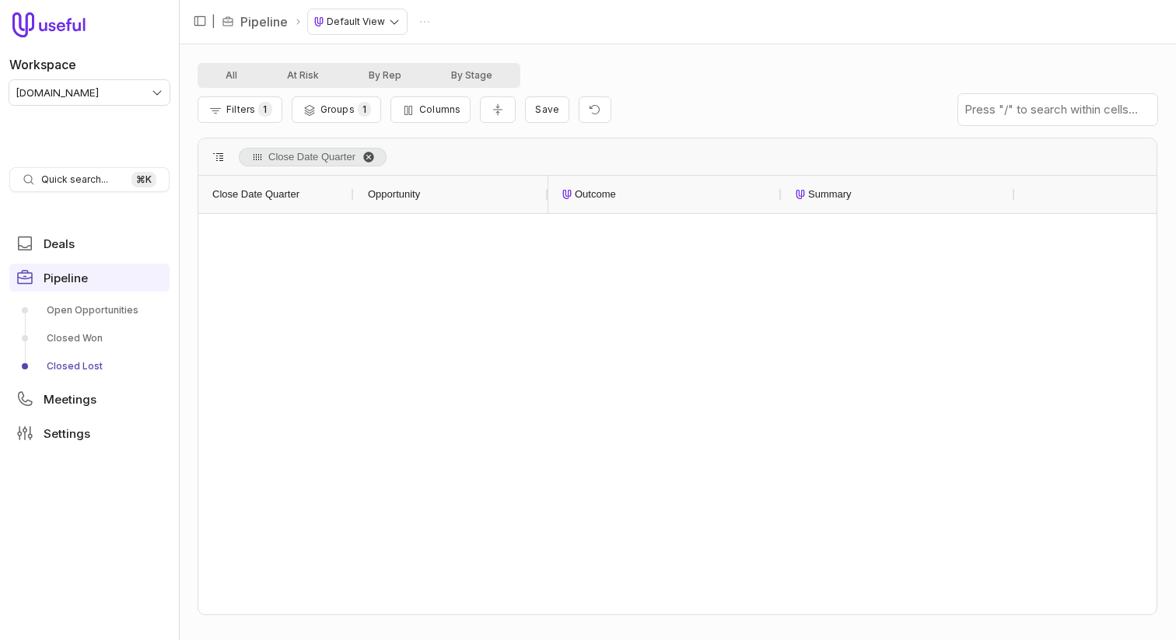
click at [365, 152] on span "Close Date Quarter. Press ENTER to sort. Press DELETE to remove" at bounding box center [369, 157] width 12 height 12
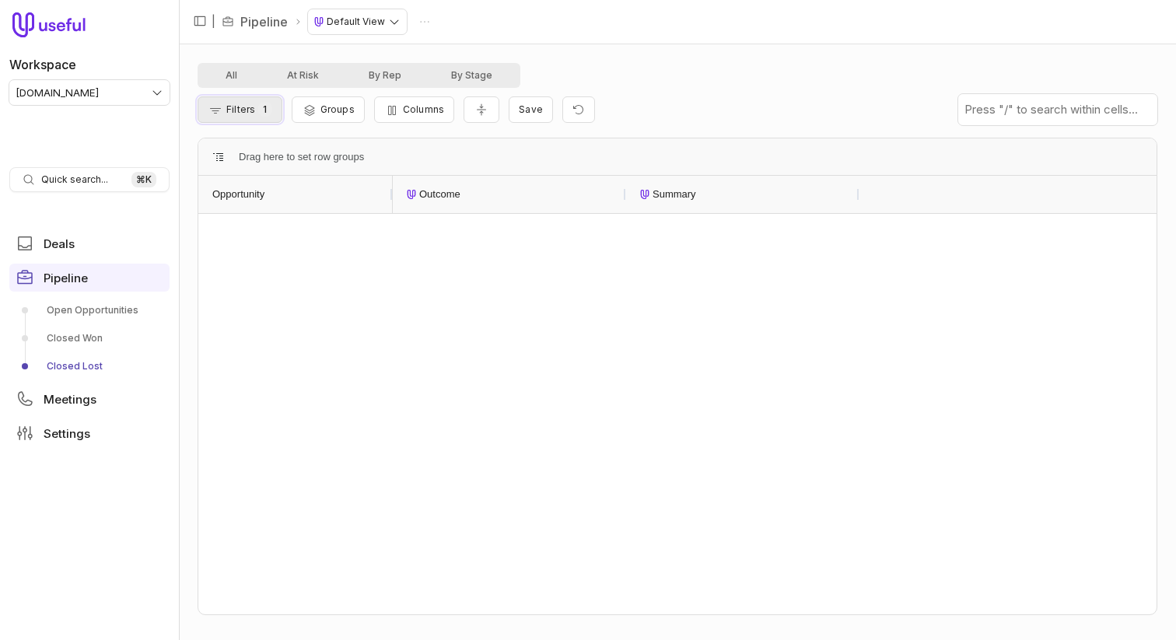
click at [246, 107] on span "Filters" at bounding box center [240, 109] width 29 height 12
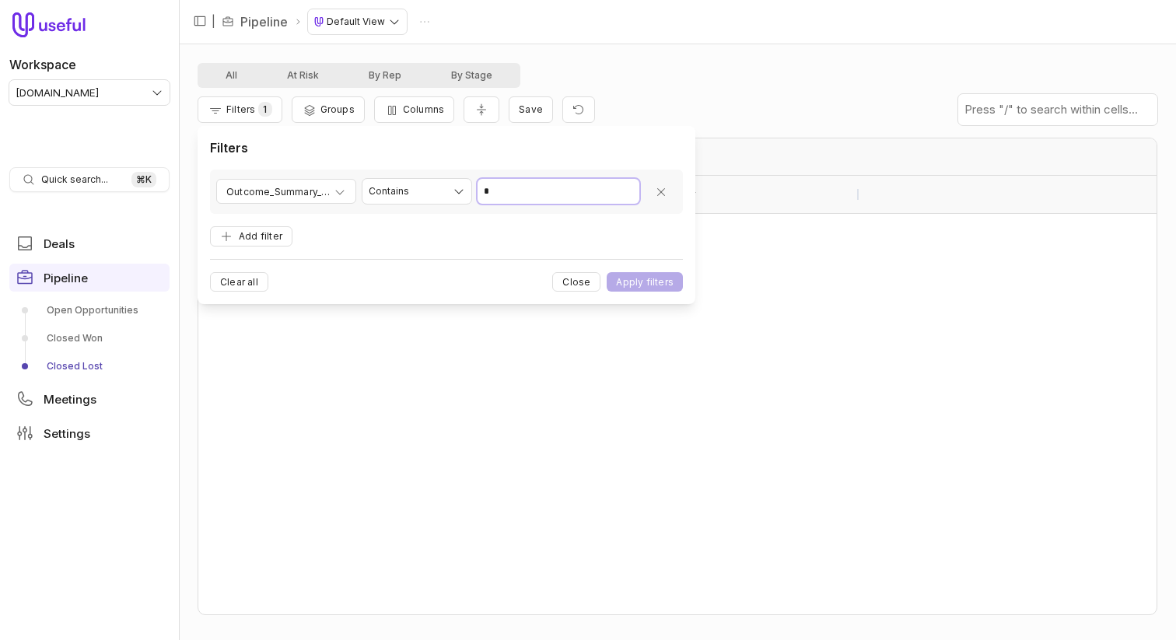
click at [547, 193] on input "Value" at bounding box center [559, 191] width 162 height 25
type input "*"
click at [607, 272] on button "Apply filters" at bounding box center [645, 281] width 76 height 19
click at [511, 194] on input "*" at bounding box center [559, 191] width 162 height 25
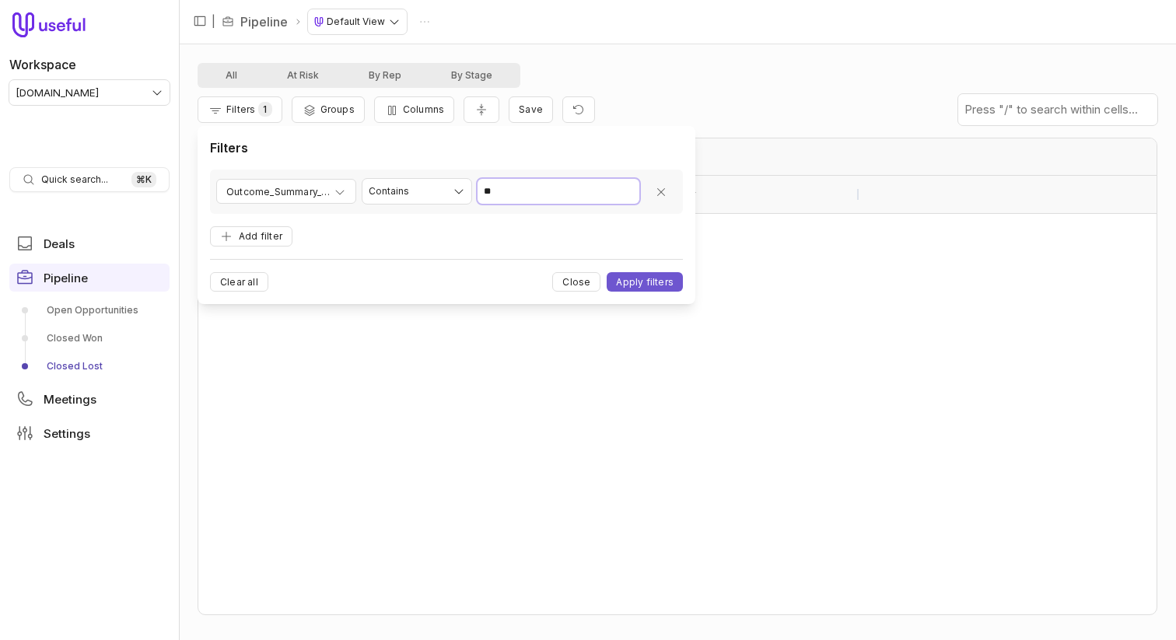
type input "*"
click at [607, 272] on button "Apply filters" at bounding box center [645, 281] width 76 height 19
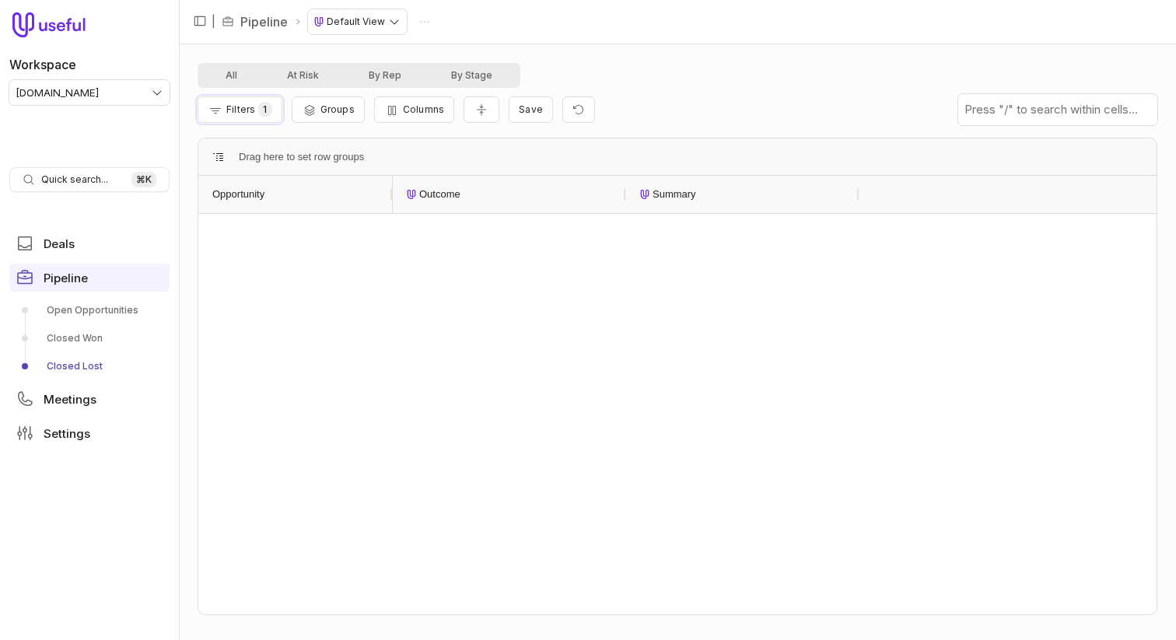
drag, startPoint x: 257, startPoint y: 105, endPoint x: 288, endPoint y: 122, distance: 35.5
click at [257, 105] on button "Filters 1" at bounding box center [240, 109] width 85 height 26
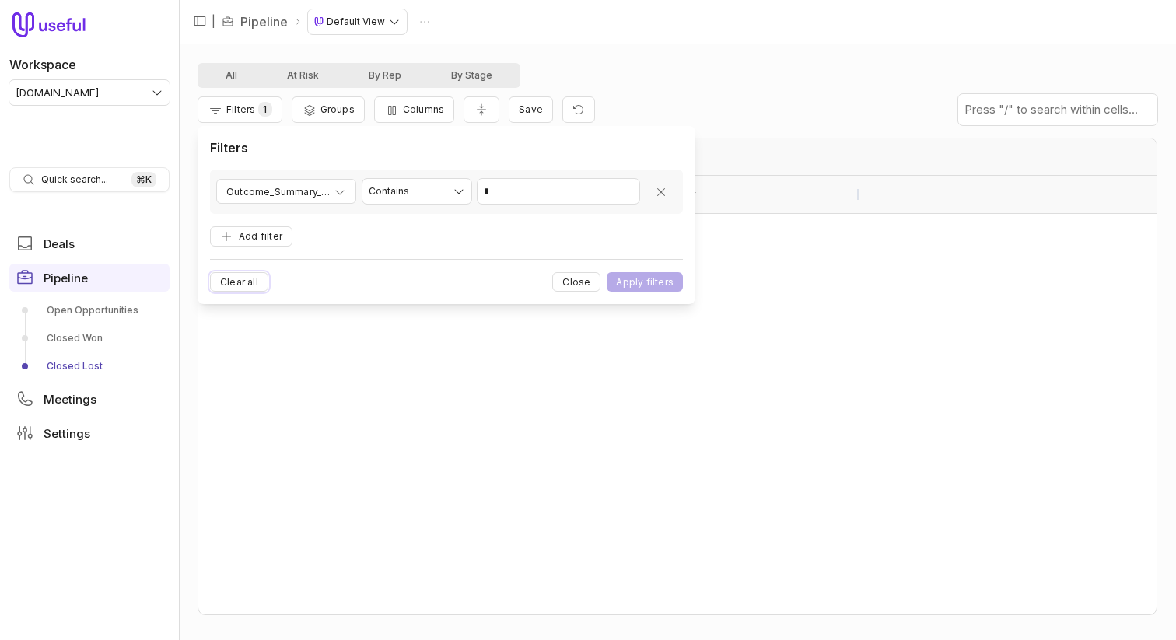
click at [243, 285] on button "Clear all" at bounding box center [239, 281] width 58 height 19
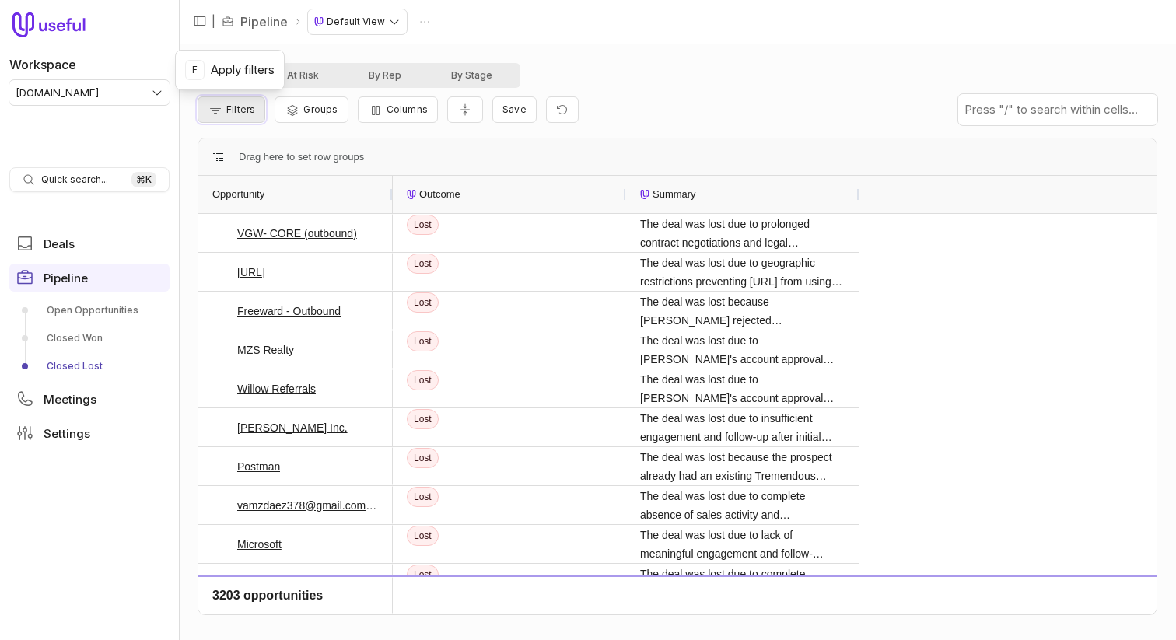
drag, startPoint x: 233, startPoint y: 111, endPoint x: 246, endPoint y: 117, distance: 14.3
click at [233, 111] on span "Filters" at bounding box center [240, 109] width 29 height 12
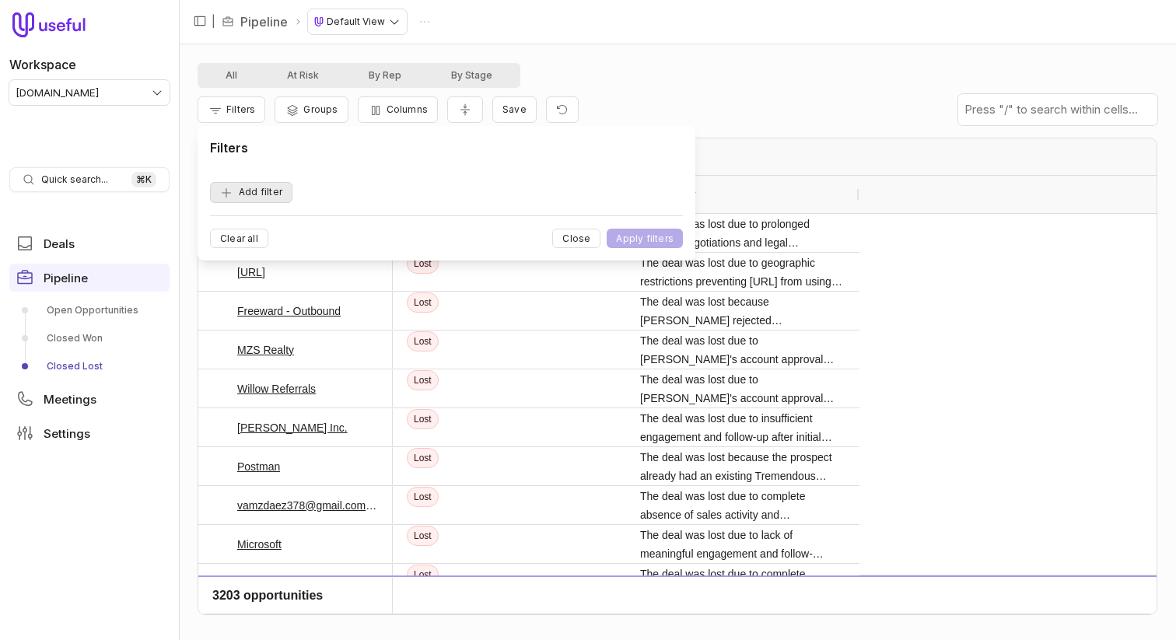
click at [273, 198] on button "Add filter" at bounding box center [251, 192] width 82 height 21
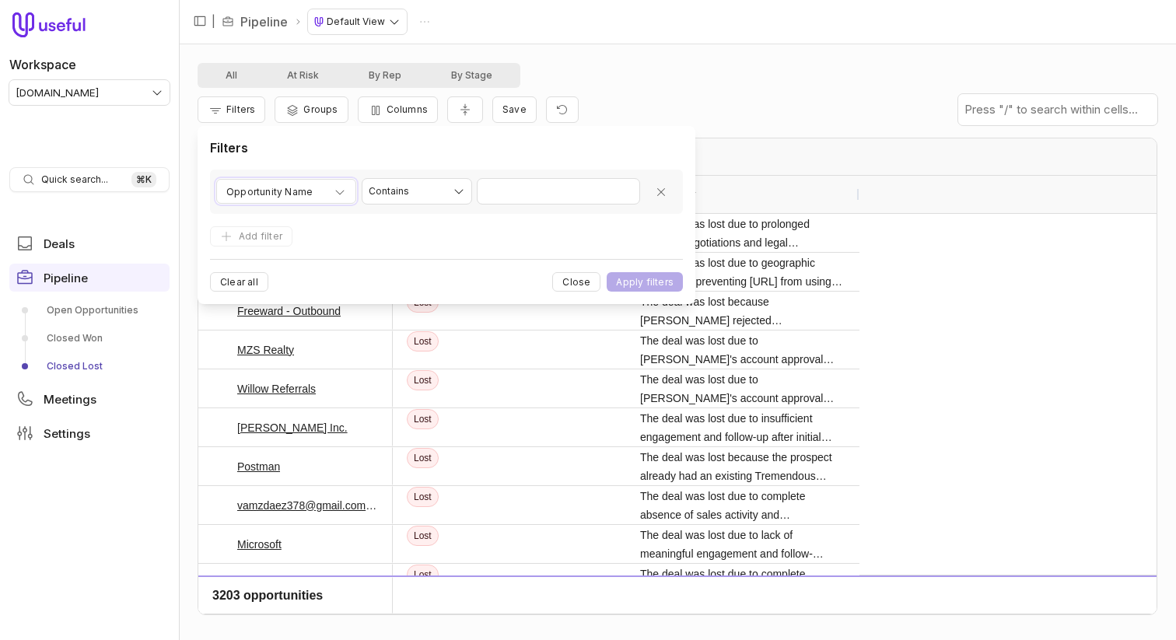
click at [273, 198] on span "Opportunity Name" at bounding box center [269, 192] width 86 height 19
type input "*******"
click at [450, 187] on html "Workspace tremendous.com Quick search... ⌘ K Deals Pipeline Open Opportunities …" at bounding box center [588, 320] width 1176 height 640
drag, startPoint x: 450, startPoint y: 228, endPoint x: 519, endPoint y: 209, distance: 71.0
click at [545, 195] on input "Value" at bounding box center [559, 191] width 162 height 25
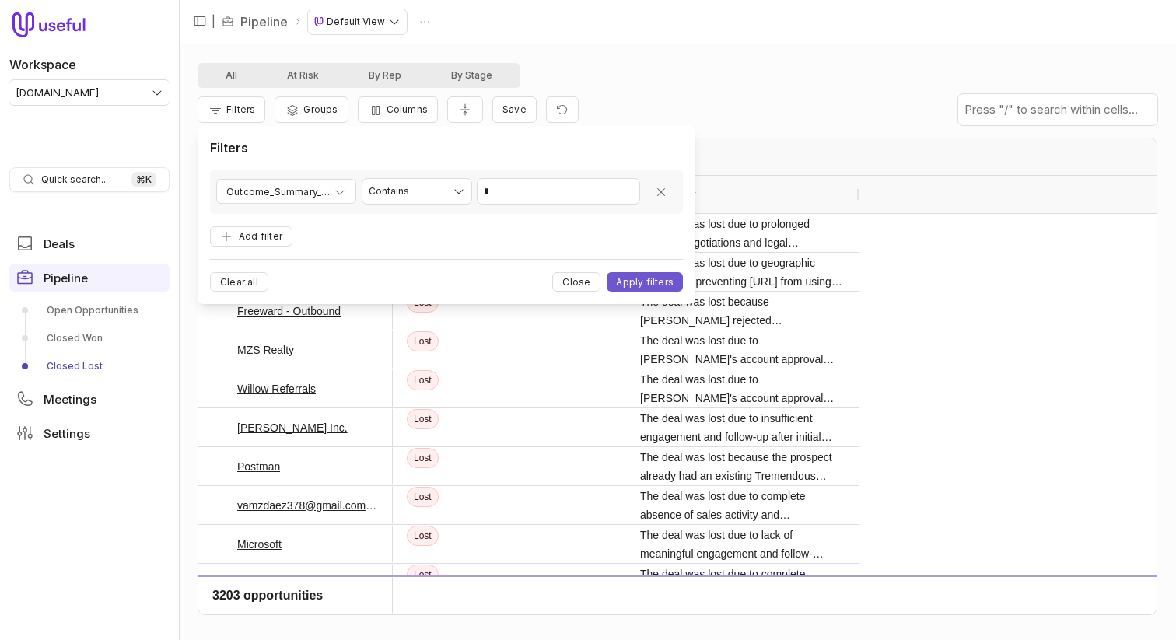
click at [439, 246] on form "**********" at bounding box center [446, 231] width 473 height 122
click at [630, 280] on button "Apply filters" at bounding box center [645, 281] width 76 height 19
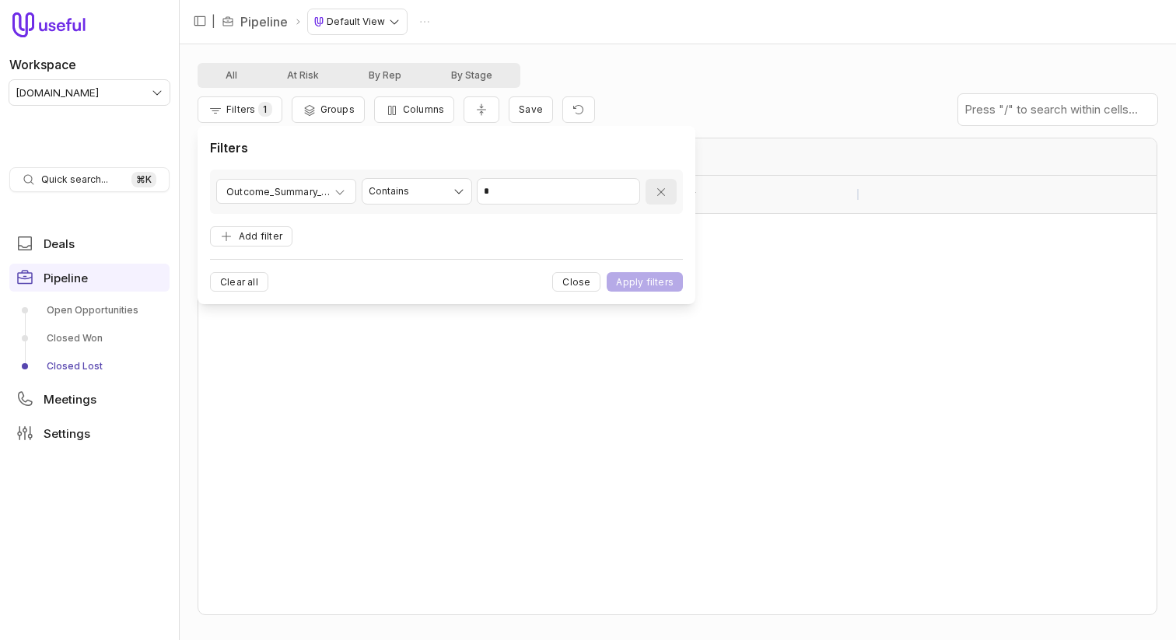
drag, startPoint x: 688, startPoint y: 198, endPoint x: 651, endPoint y: 198, distance: 37.3
click at [688, 198] on div "**********" at bounding box center [447, 215] width 498 height 178
drag, startPoint x: 234, startPoint y: 285, endPoint x: 247, endPoint y: 164, distance: 121.2
click at [234, 285] on button "Clear all" at bounding box center [239, 281] width 58 height 19
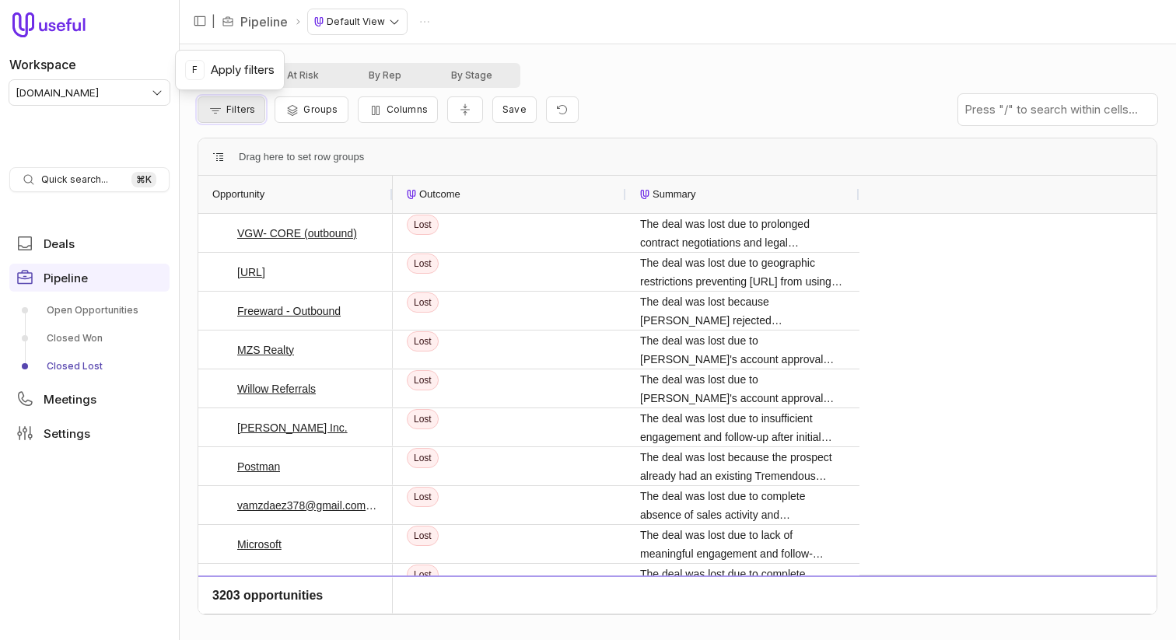
click at [242, 110] on span "Filters" at bounding box center [240, 109] width 29 height 12
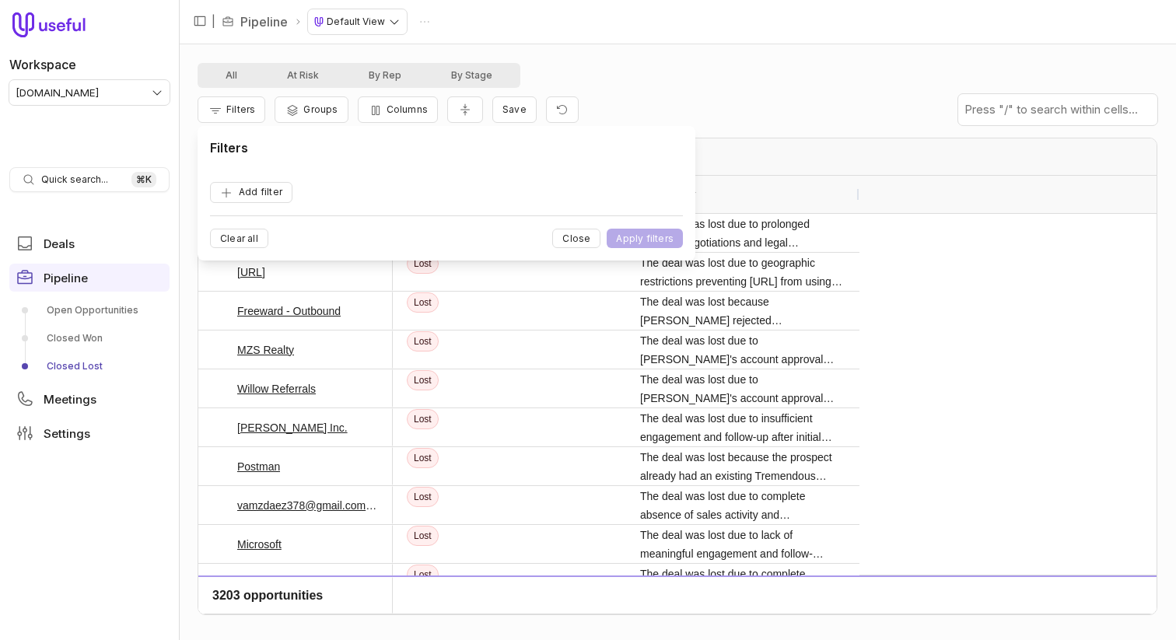
drag, startPoint x: 855, startPoint y: 94, endPoint x: 762, endPoint y: 158, distance: 112.4
click at [855, 95] on div "Filters Groups Columns Save" at bounding box center [678, 110] width 960 height 44
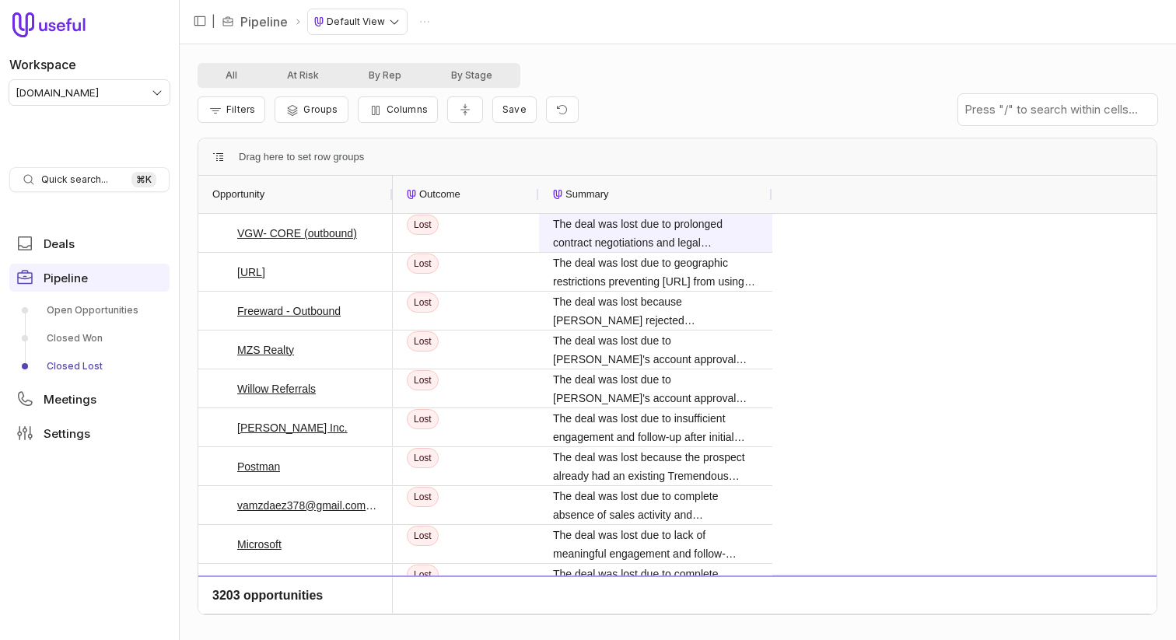
drag, startPoint x: 625, startPoint y: 195, endPoint x: 538, endPoint y: 242, distance: 98.8
click at [518, 226] on div "Opportunity Outcome Summary VGW- CORE (outbound) Energi.ai Freeward - Outbound …" at bounding box center [677, 395] width 958 height 439
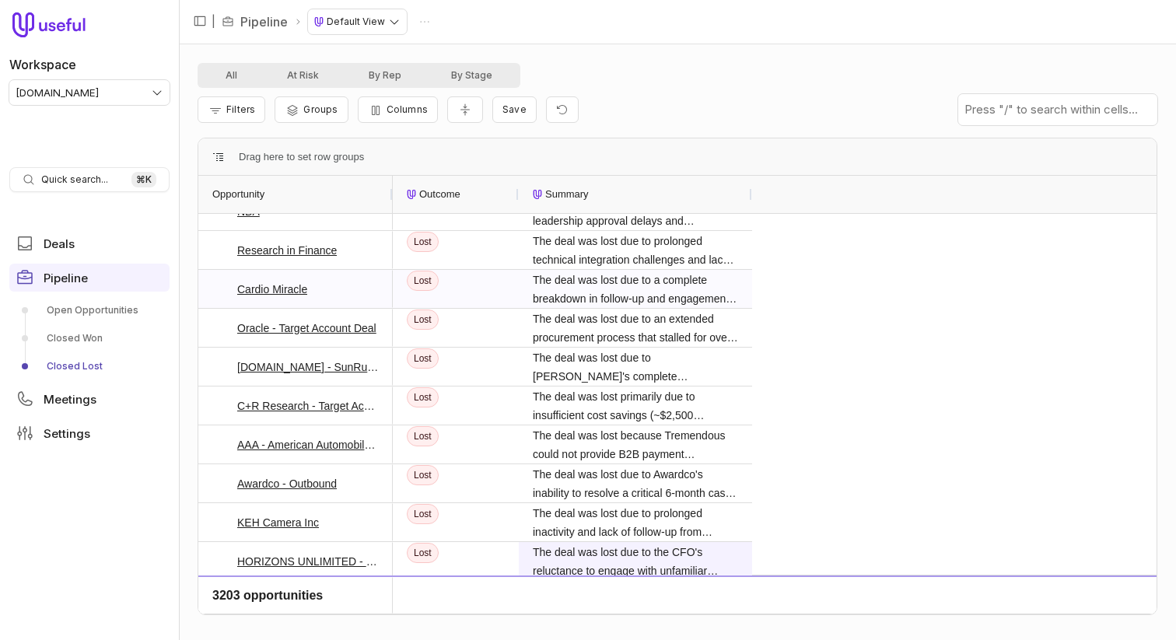
scroll to position [2524, 0]
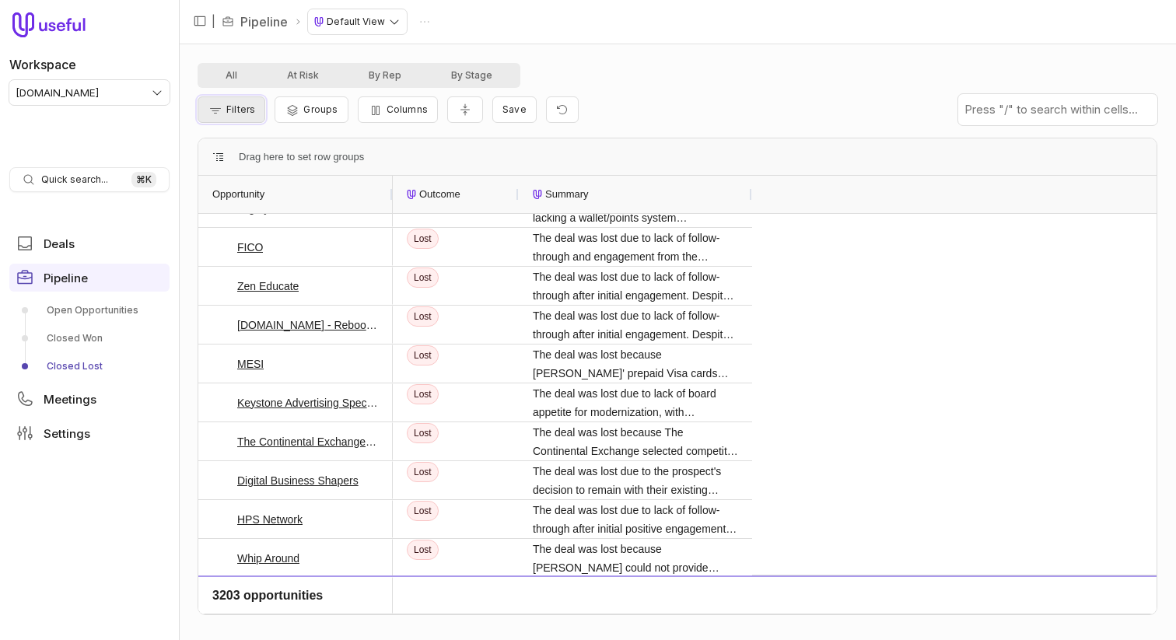
click at [228, 97] on button "Filters" at bounding box center [232, 109] width 68 height 26
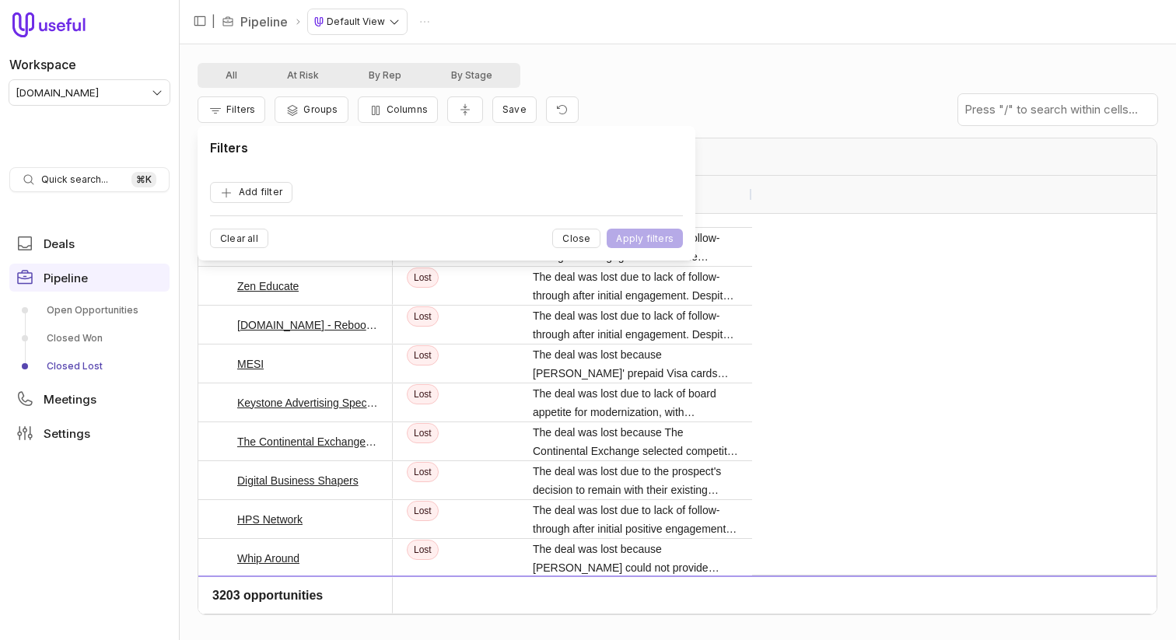
click at [286, 180] on form "Add filter Clear all Close Apply filters" at bounding box center [446, 209] width 473 height 79
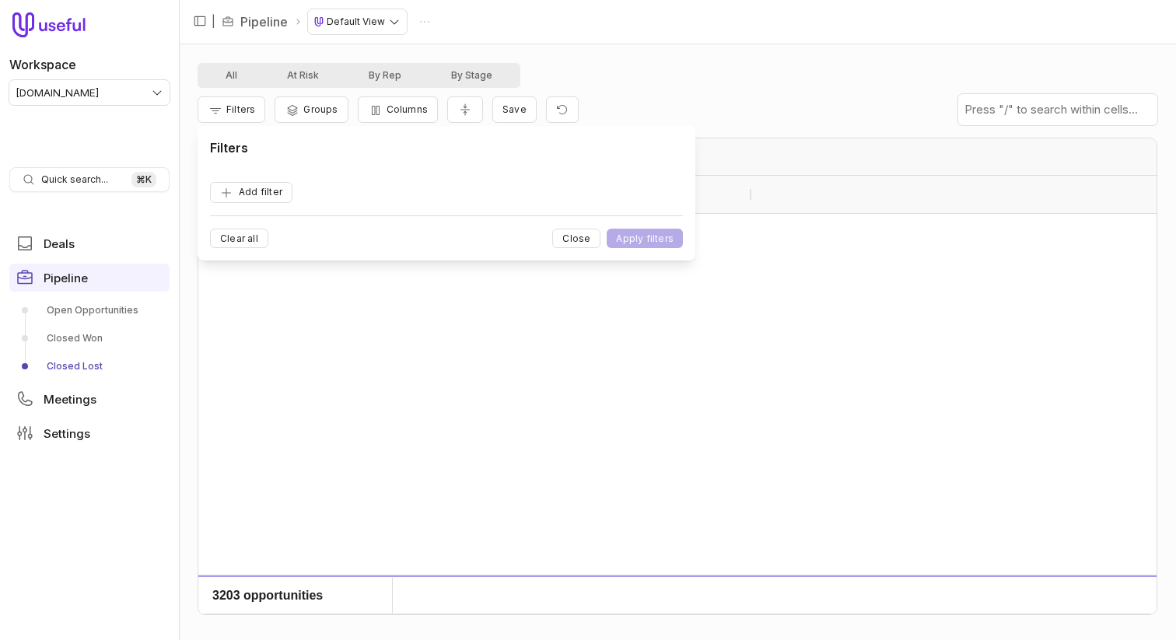
scroll to position [6560, 0]
